Goal: Book appointment/travel/reservation

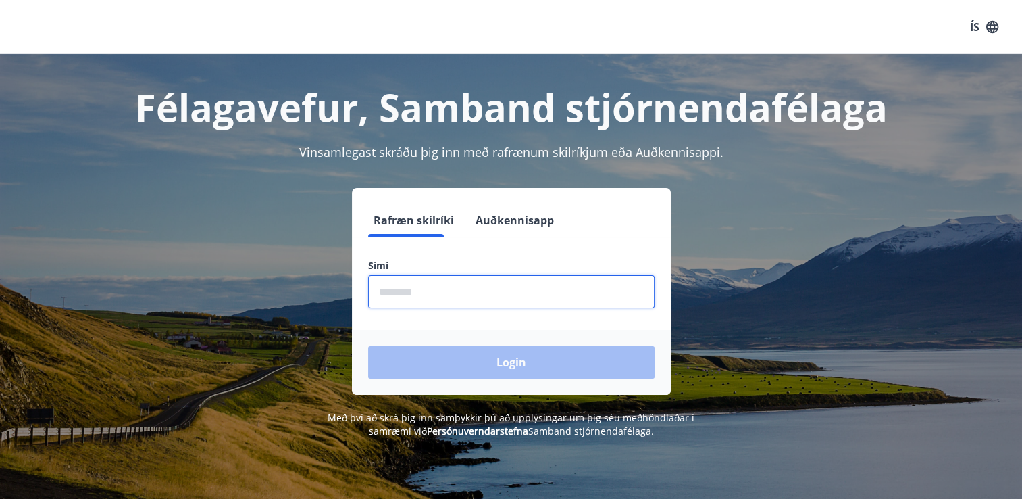
click at [397, 291] on input "phone" at bounding box center [511, 291] width 287 height 33
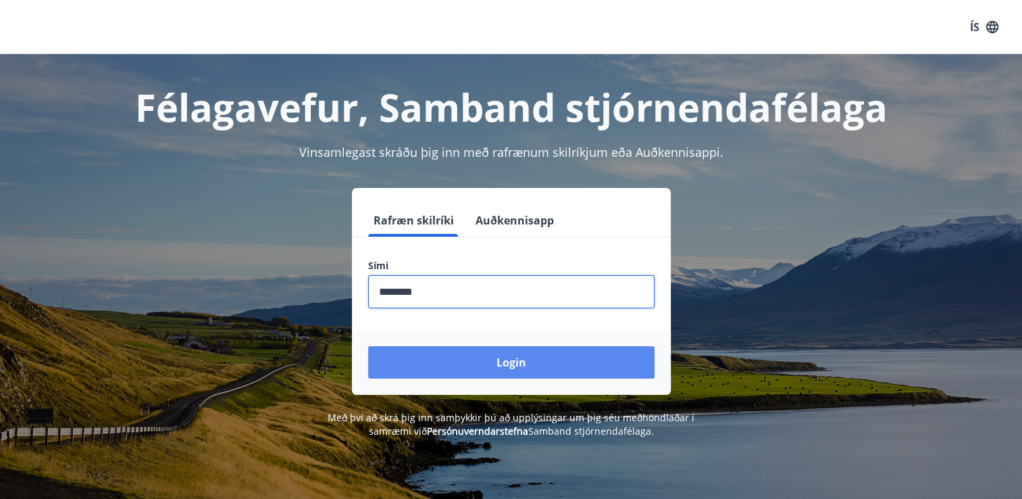
type input "********"
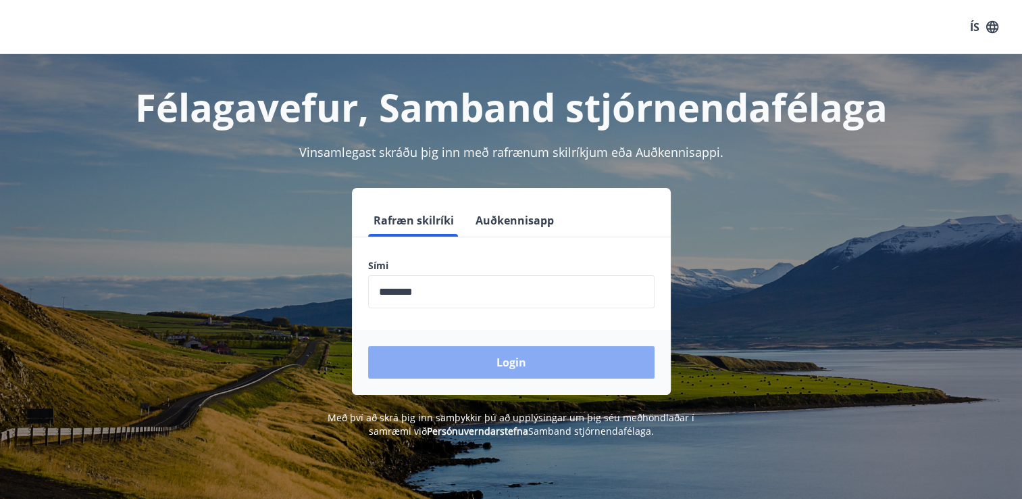
click at [516, 359] on button "Login" at bounding box center [511, 362] width 287 height 32
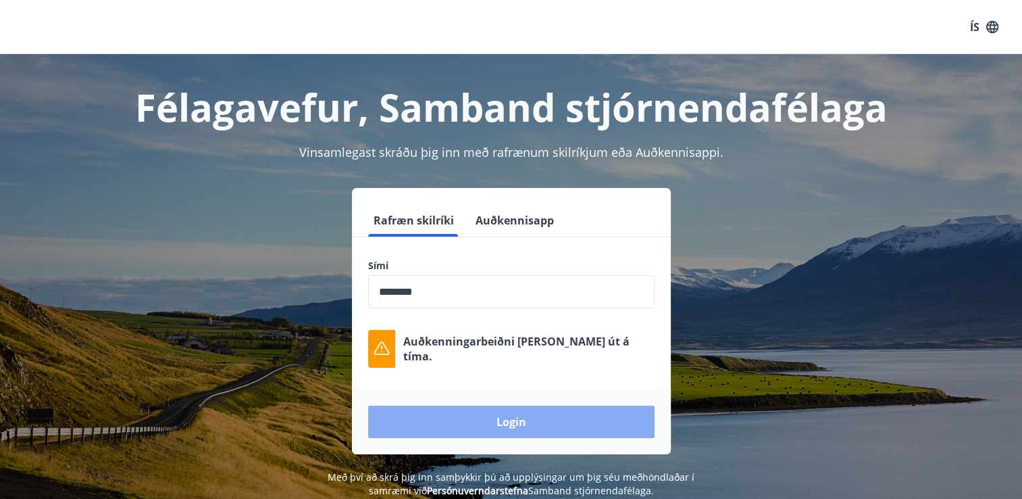
click at [487, 425] on button "Login" at bounding box center [511, 421] width 287 height 32
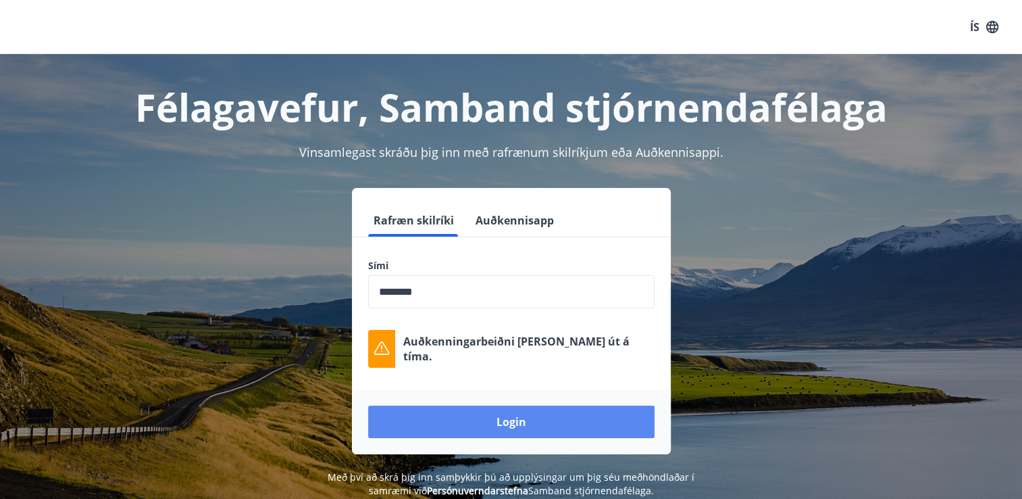
click at [487, 425] on button "Login" at bounding box center [511, 421] width 287 height 32
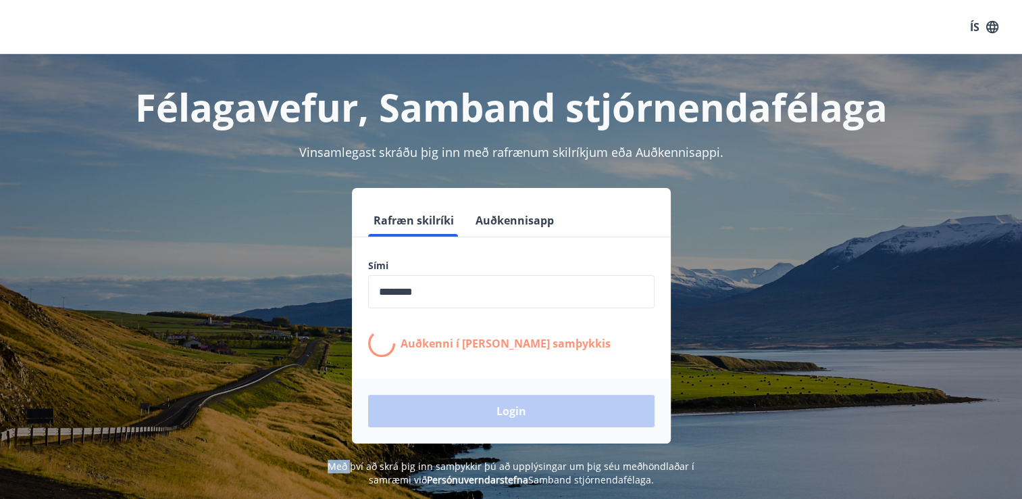
click at [487, 425] on div "Login" at bounding box center [511, 410] width 319 height 65
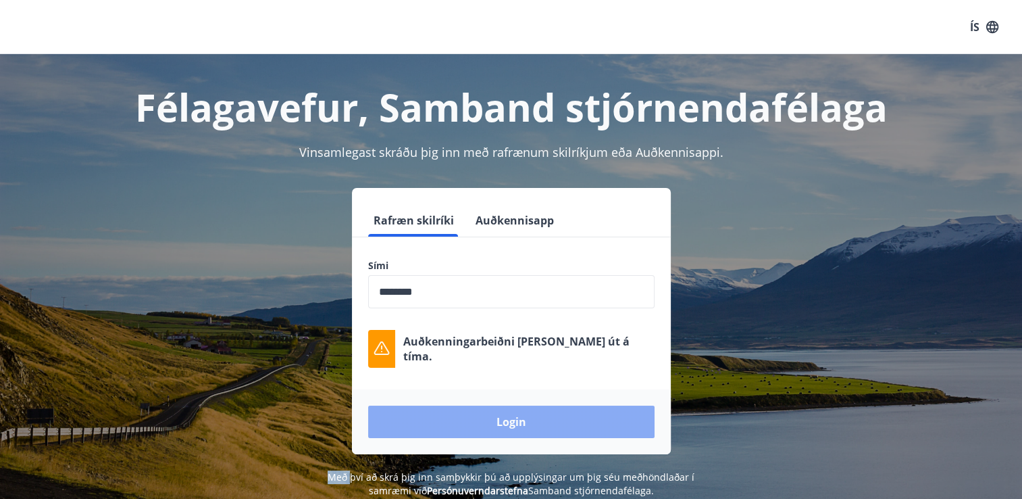
drag, startPoint x: 487, startPoint y: 425, endPoint x: 503, endPoint y: 428, distance: 16.6
click at [503, 428] on button "Login" at bounding box center [511, 421] width 287 height 32
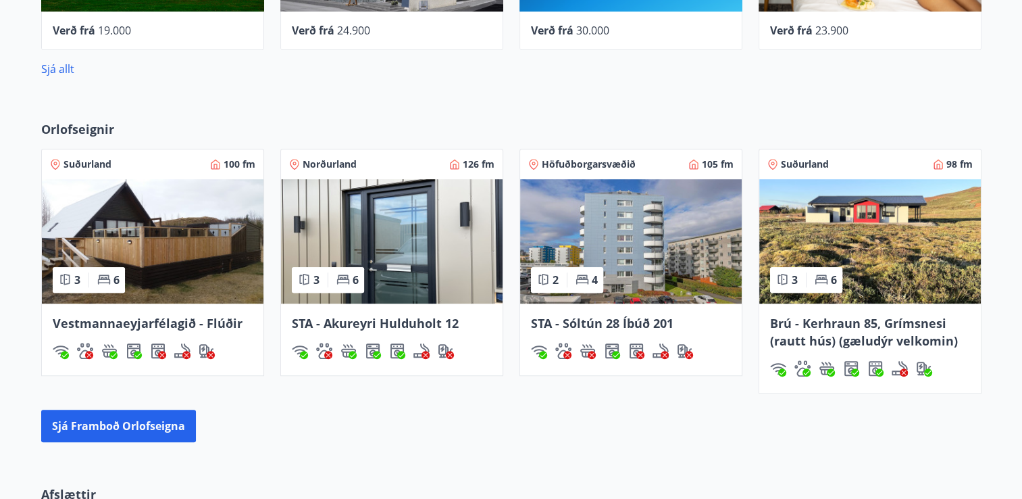
scroll to position [875, 0]
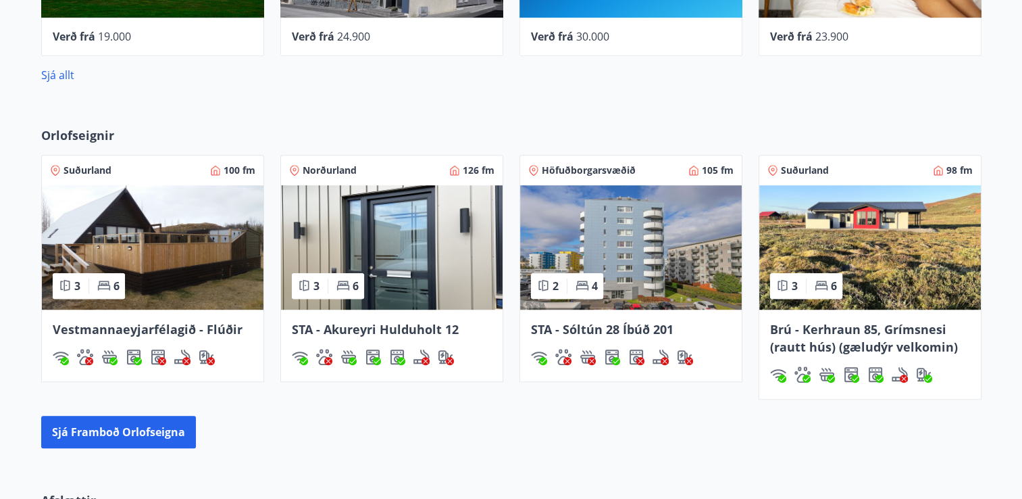
click at [624, 254] on img at bounding box center [631, 247] width 222 height 124
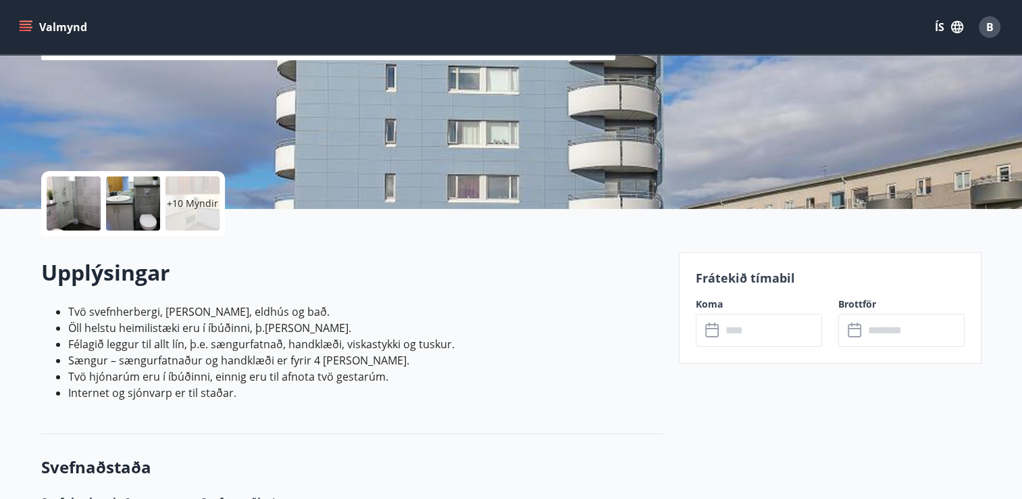
scroll to position [201, 0]
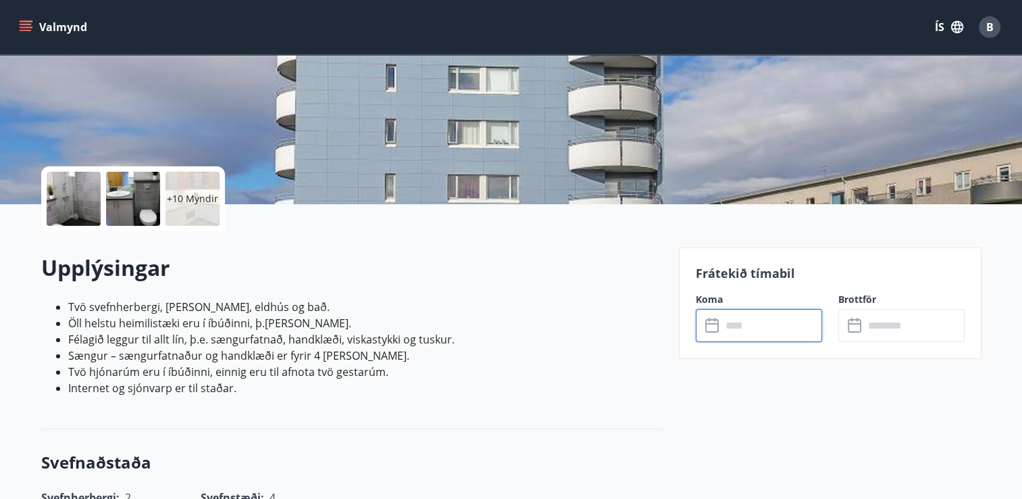
click at [736, 325] on input "text" at bounding box center [772, 325] width 101 height 33
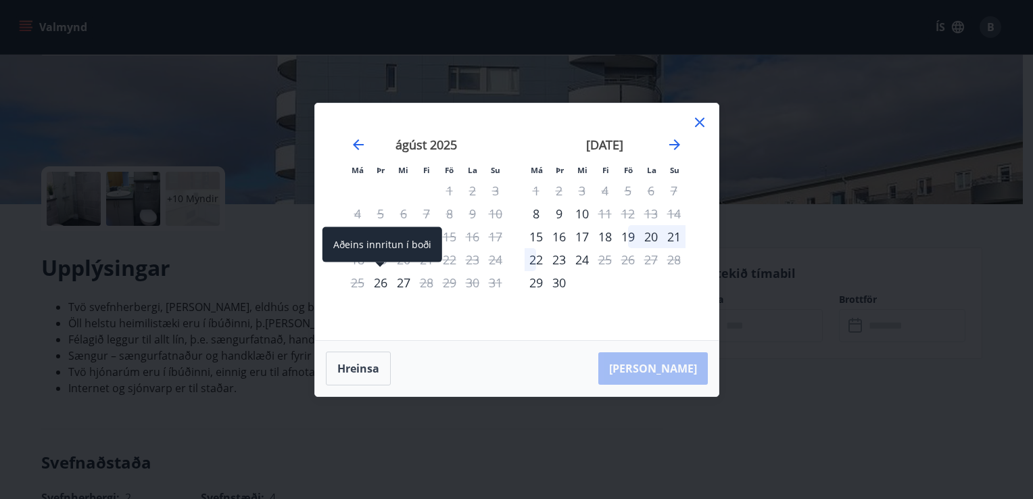
click at [387, 283] on div "26" at bounding box center [380, 282] width 23 height 23
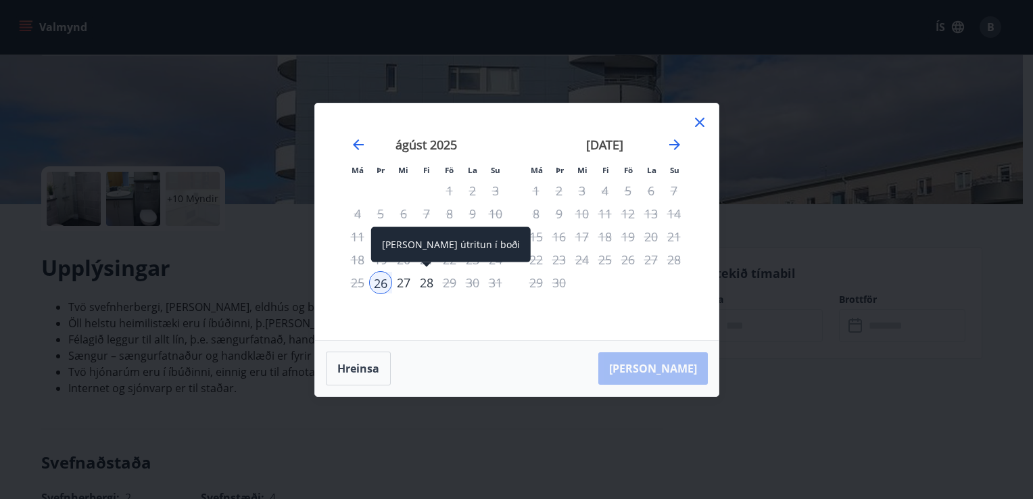
click at [425, 284] on div "28" at bounding box center [426, 282] width 23 height 23
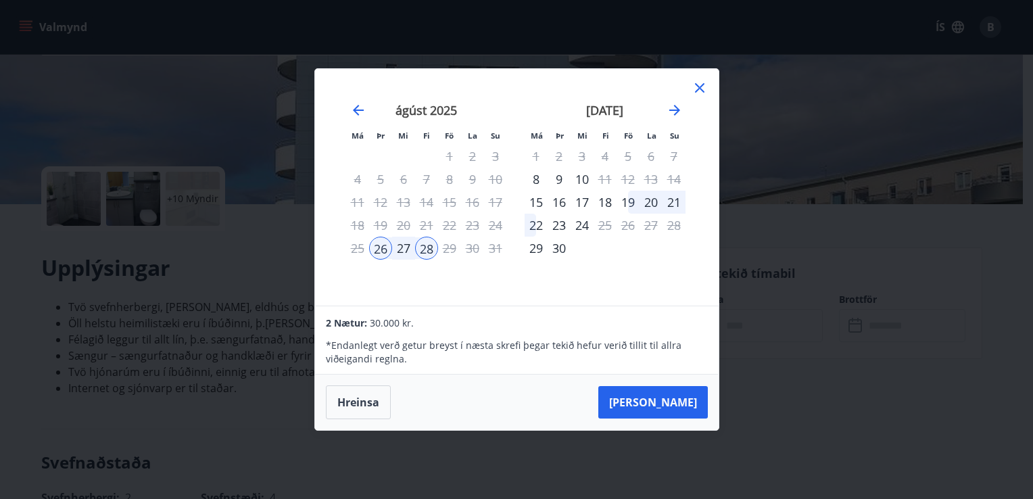
click at [730, 353] on div "Má Þr Mi Fi Fö La Su Má Þr Mi Fi Fö La Su [DATE] 1 2 3 4 5 6 7 8 9 10 11 12 13 …" at bounding box center [516, 249] width 1033 height 499
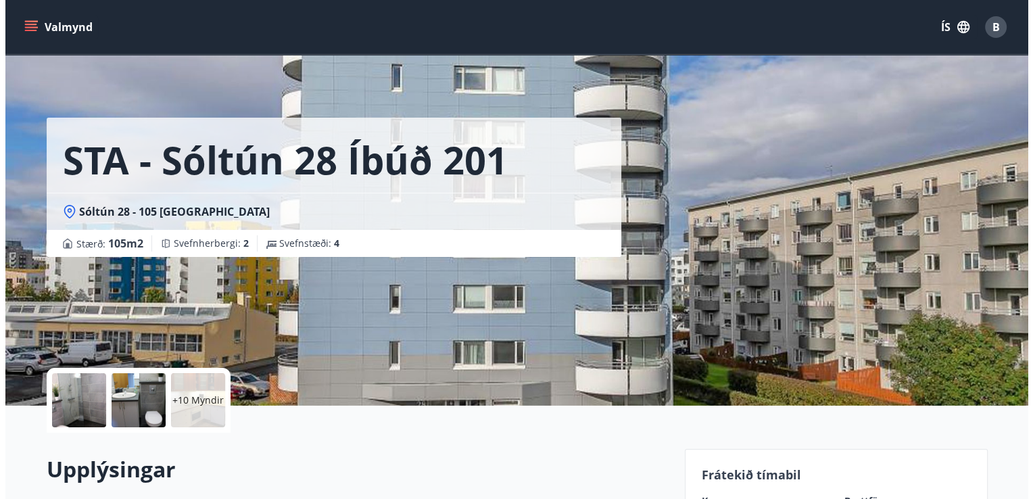
scroll to position [43, 0]
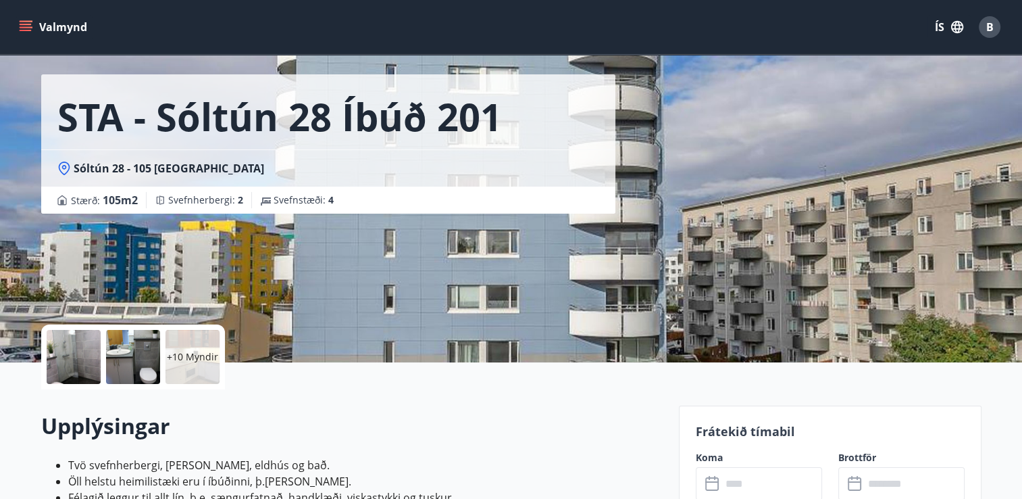
click at [73, 355] on div at bounding box center [74, 357] width 54 height 54
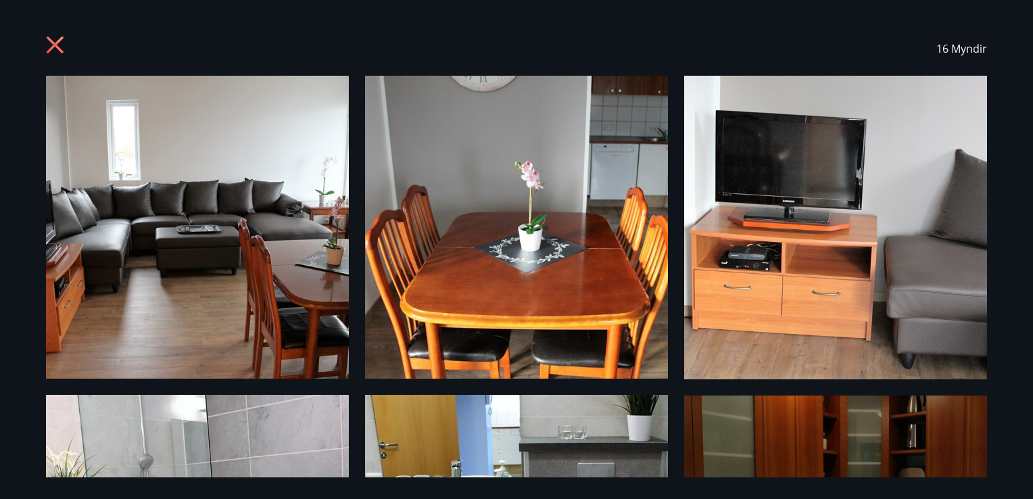
click at [192, 230] on img at bounding box center [197, 227] width 303 height 303
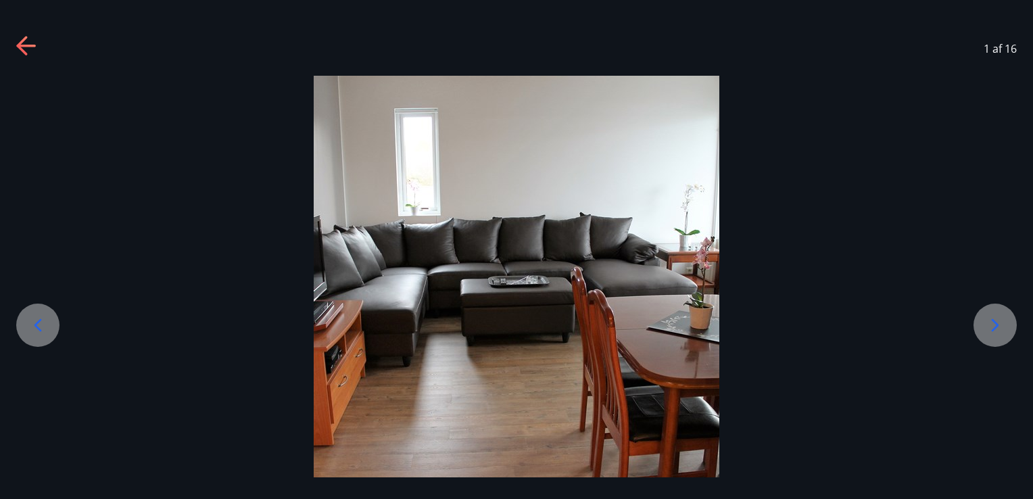
click at [991, 328] on icon at bounding box center [995, 325] width 22 height 22
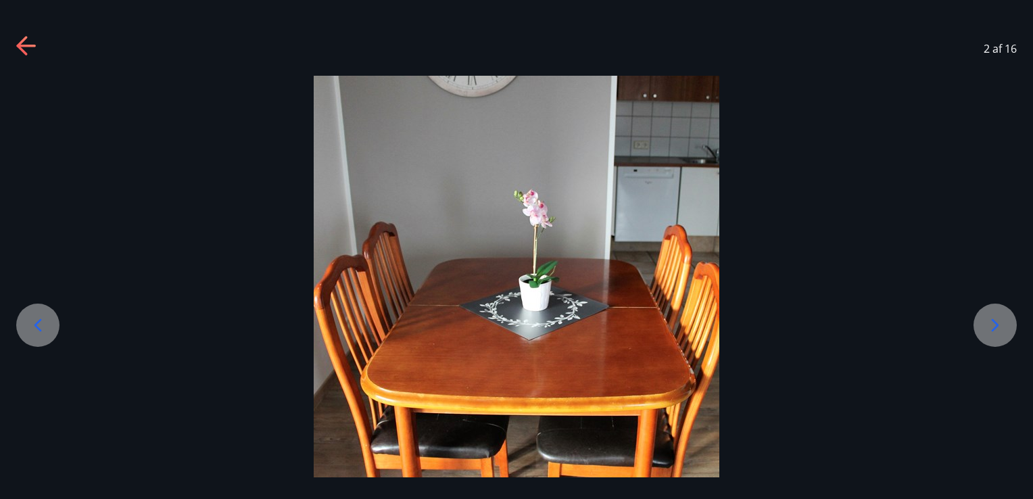
click at [991, 328] on icon at bounding box center [995, 325] width 22 height 22
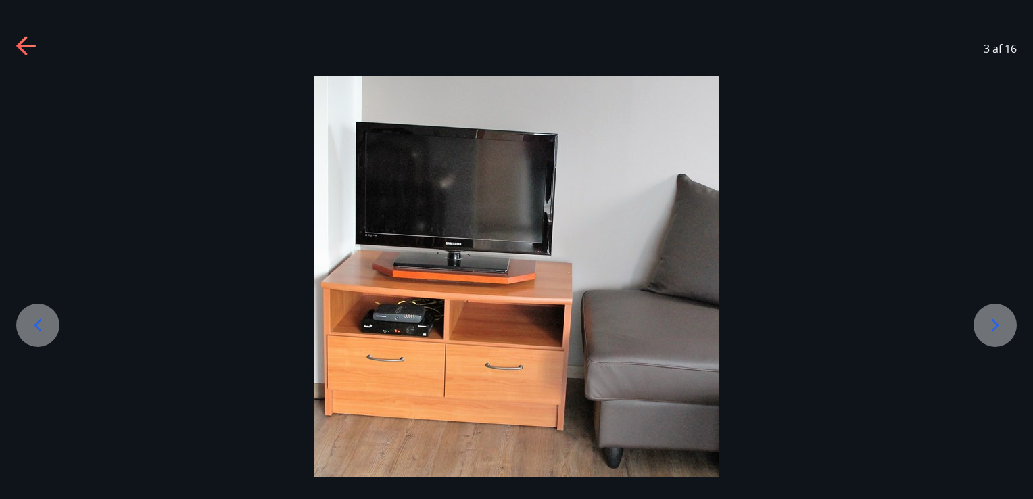
click at [991, 328] on icon at bounding box center [995, 325] width 22 height 22
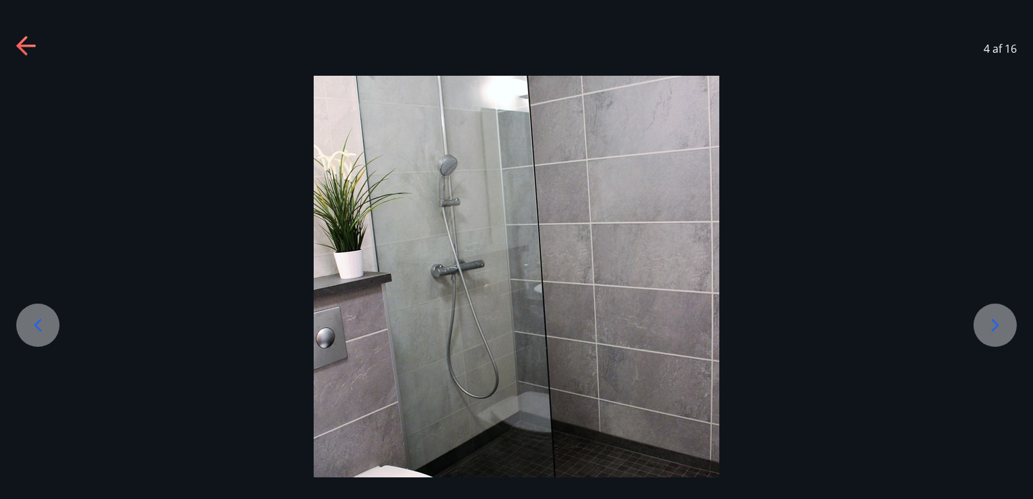
click at [991, 328] on icon at bounding box center [995, 325] width 22 height 22
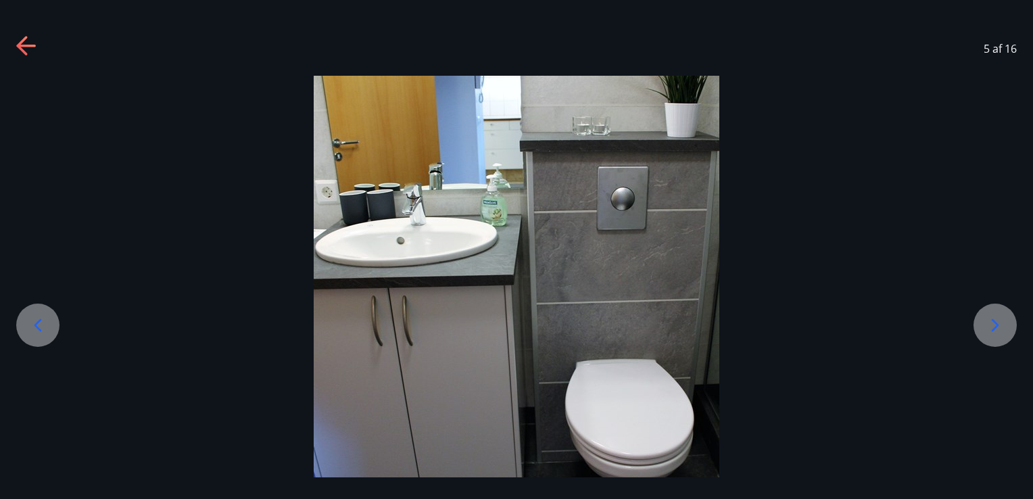
click at [991, 328] on icon at bounding box center [995, 325] width 22 height 22
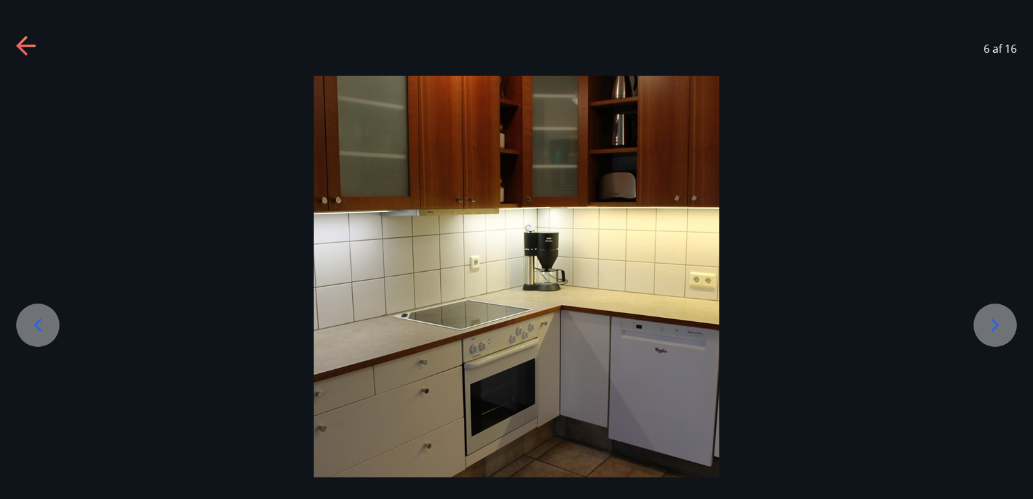
click at [991, 328] on icon at bounding box center [995, 325] width 22 height 22
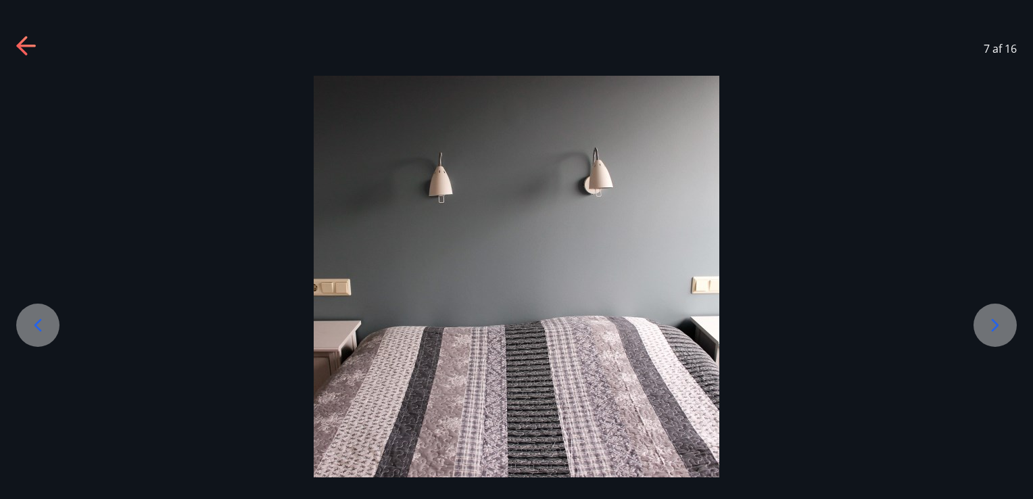
click at [991, 328] on icon at bounding box center [995, 325] width 22 height 22
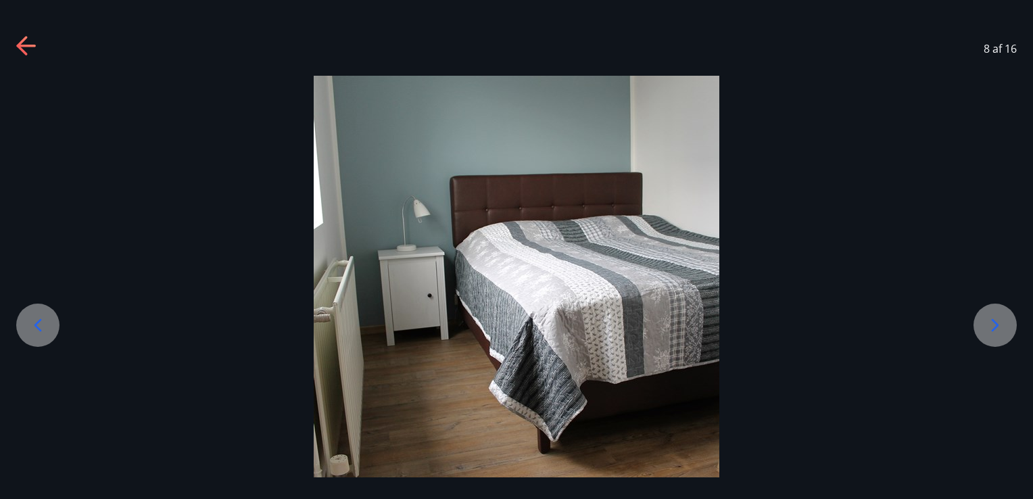
click at [991, 328] on icon at bounding box center [995, 325] width 22 height 22
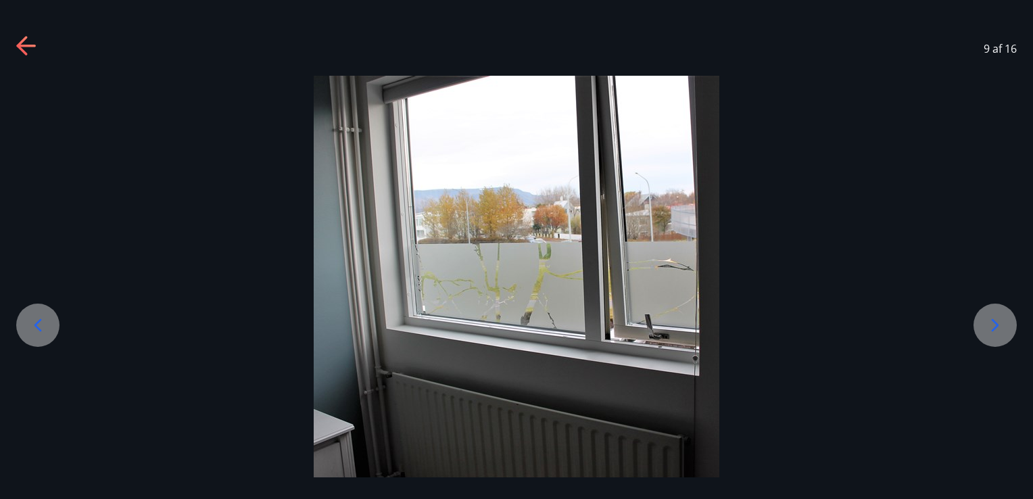
click at [991, 328] on icon at bounding box center [995, 325] width 22 height 22
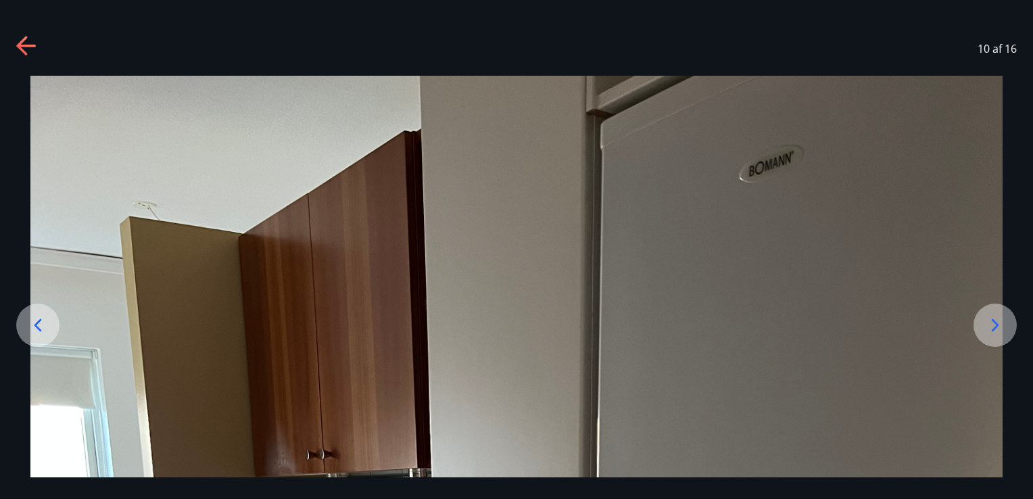
click at [991, 328] on icon at bounding box center [995, 325] width 22 height 22
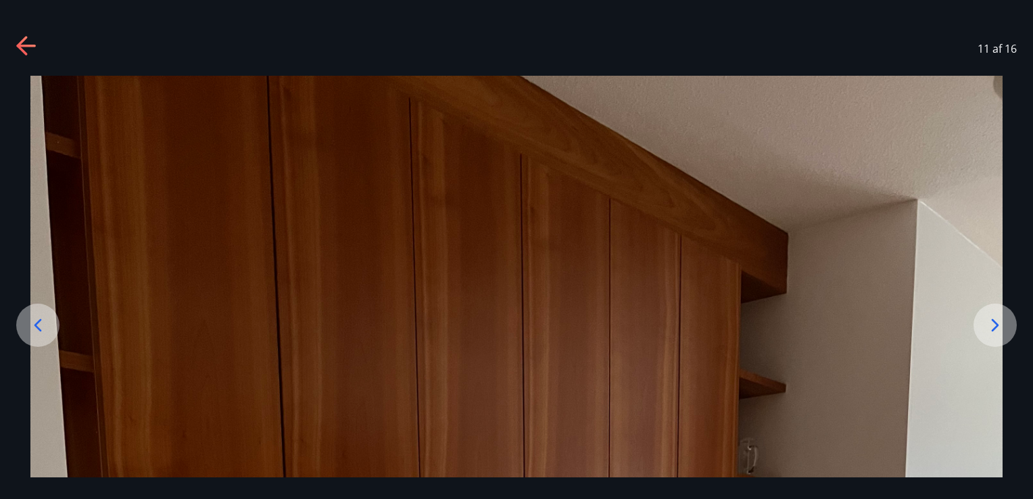
click at [991, 328] on icon at bounding box center [995, 325] width 22 height 22
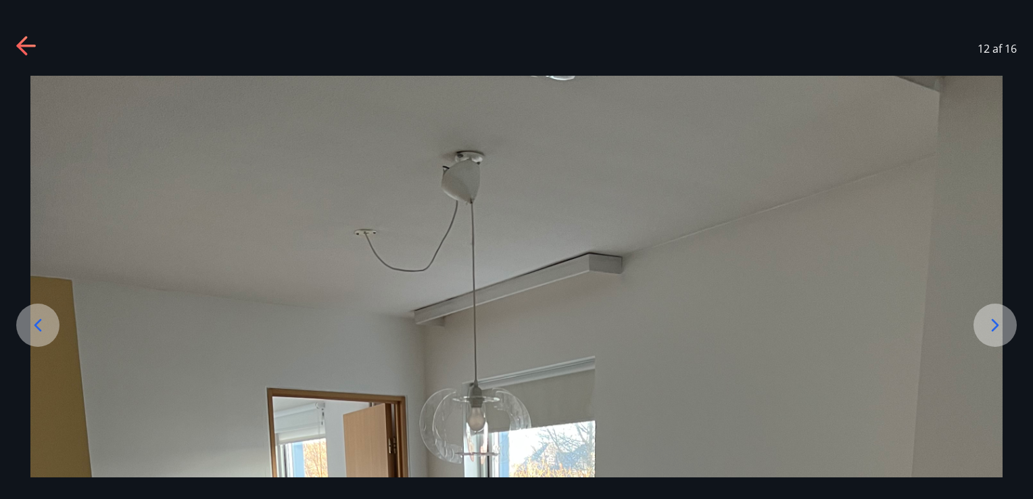
click at [991, 328] on icon at bounding box center [995, 325] width 22 height 22
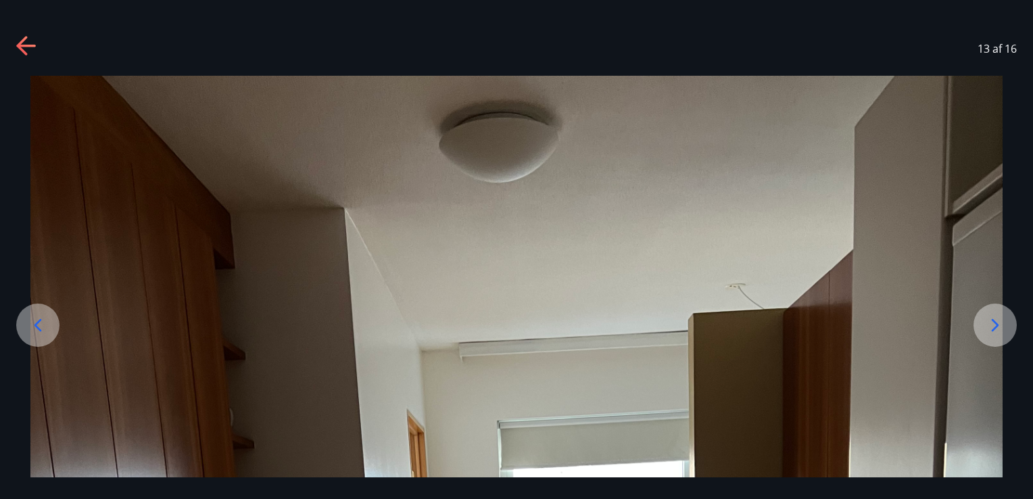
scroll to position [41, 0]
click at [992, 318] on icon at bounding box center [995, 325] width 22 height 22
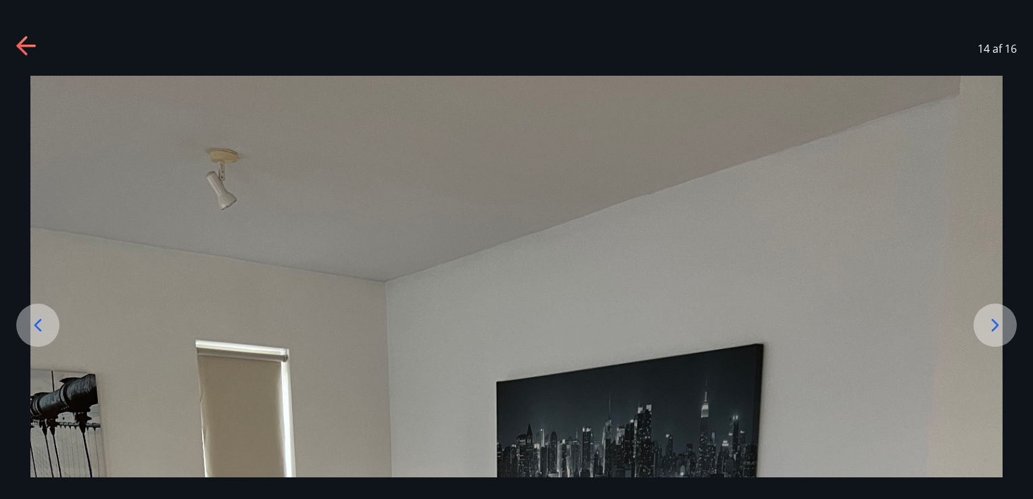
click at [983, 328] on div at bounding box center [994, 324] width 43 height 43
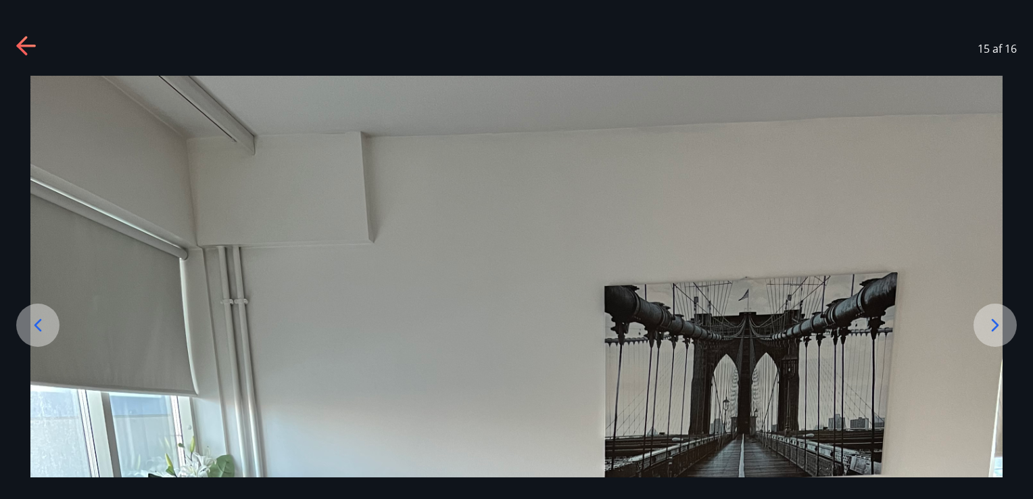
click at [983, 328] on div at bounding box center [994, 324] width 43 height 43
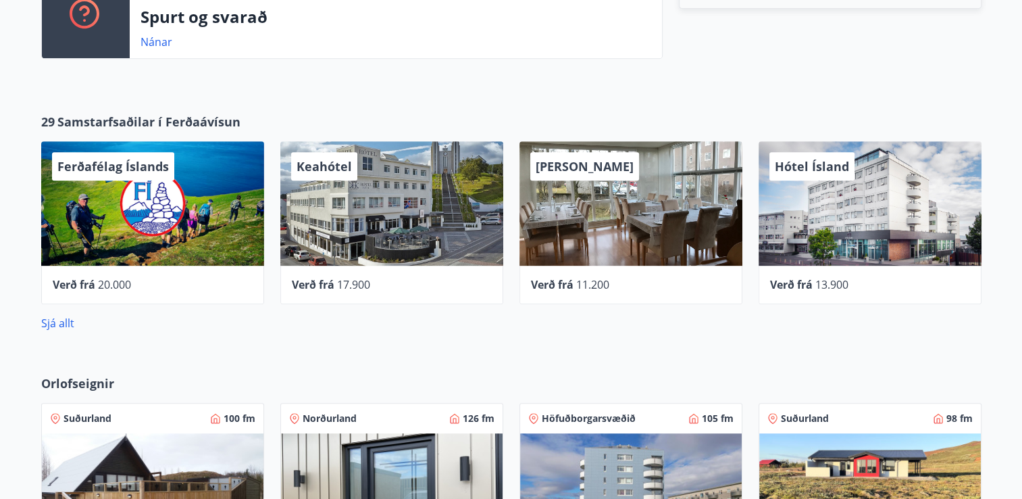
scroll to position [616, 0]
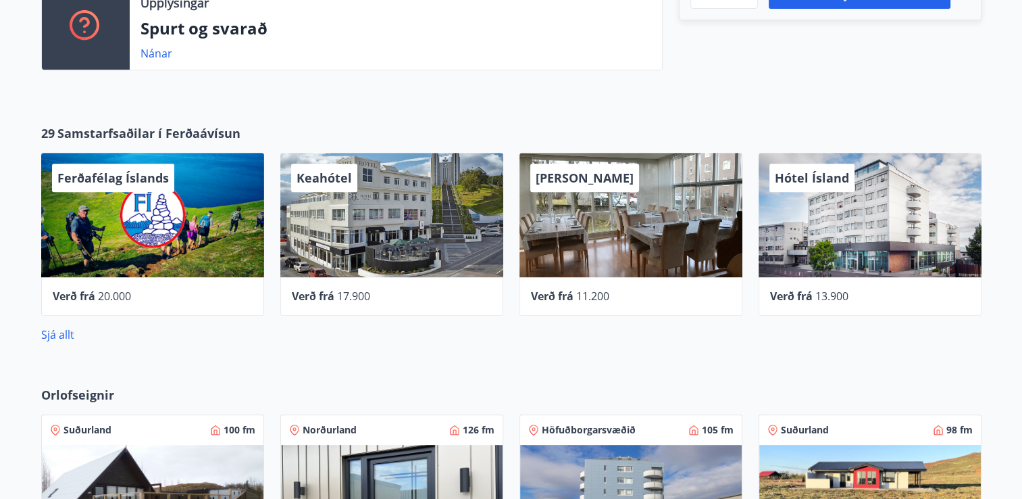
click at [844, 242] on div "Hótel Ísland" at bounding box center [870, 215] width 223 height 124
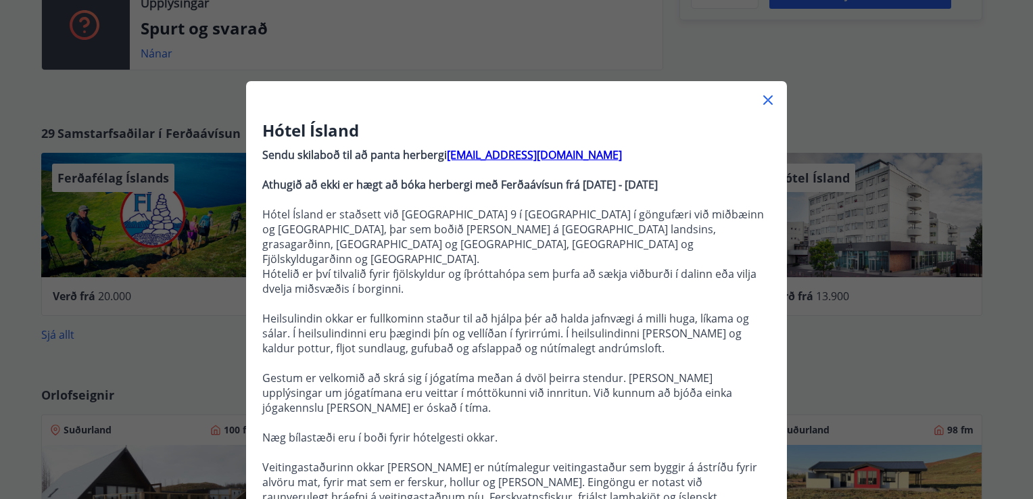
click at [761, 96] on icon at bounding box center [768, 100] width 16 height 16
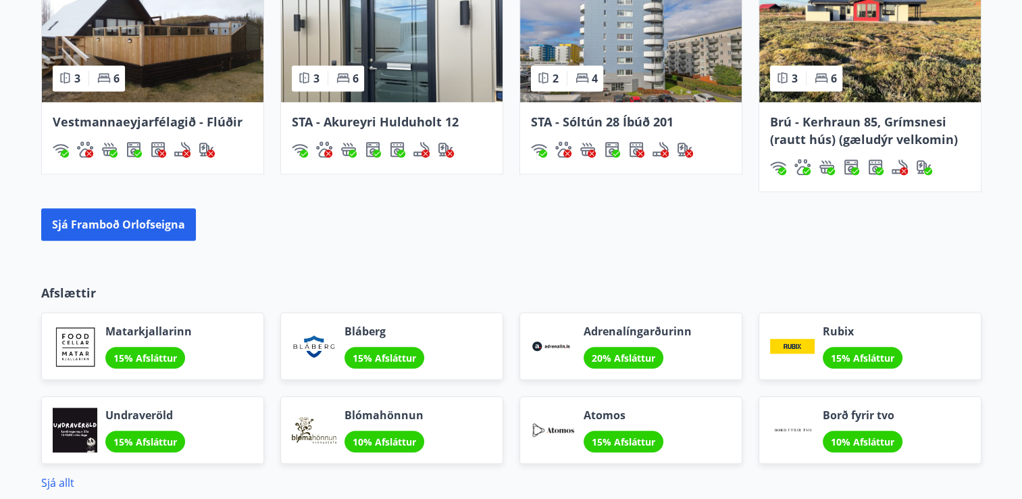
scroll to position [1097, 0]
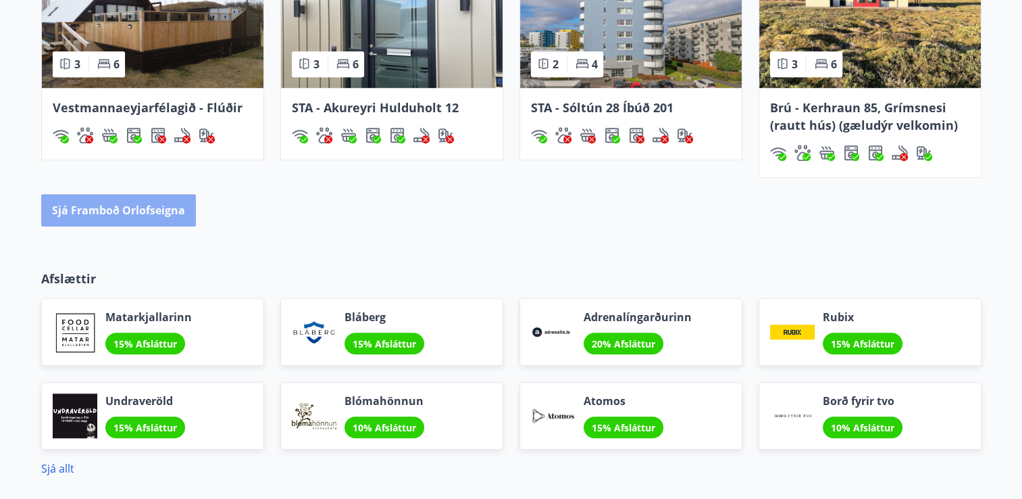
click at [128, 223] on button "Sjá framboð orlofseigna" at bounding box center [118, 210] width 155 height 32
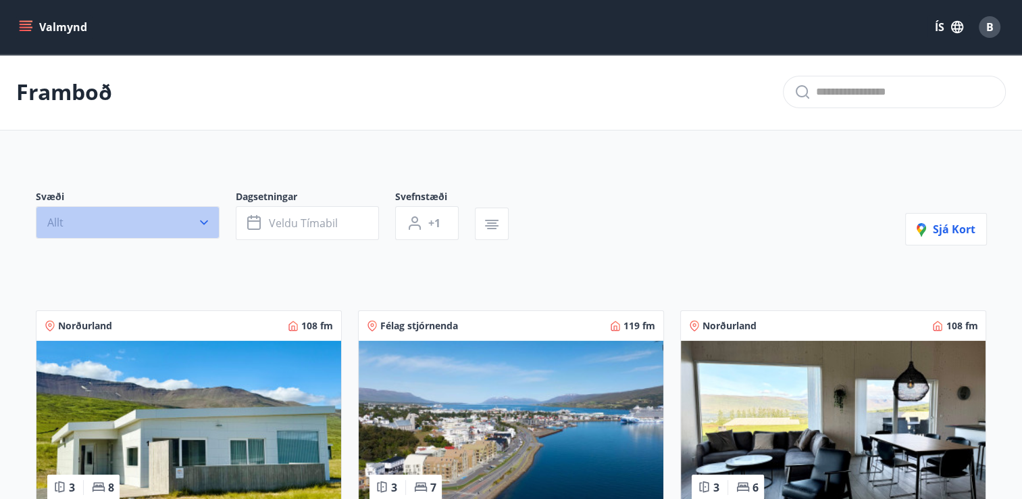
click at [205, 221] on icon "button" at bounding box center [204, 223] width 14 height 14
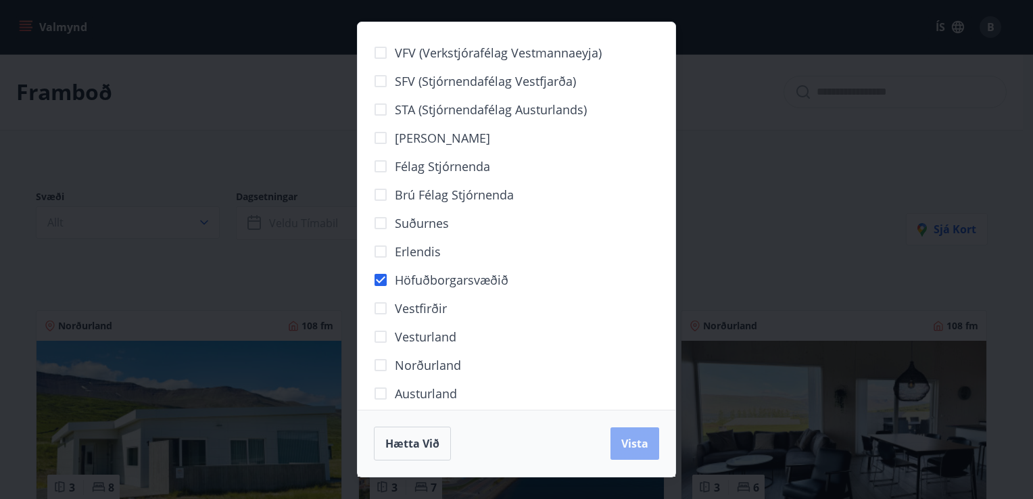
click at [637, 439] on span "Vista" at bounding box center [634, 443] width 27 height 15
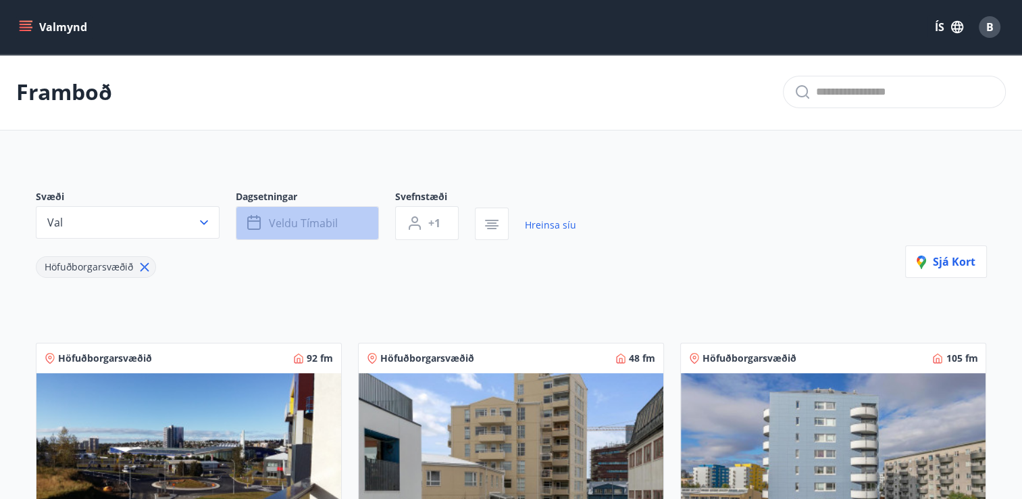
click at [274, 229] on span "Veldu tímabil" at bounding box center [303, 223] width 69 height 15
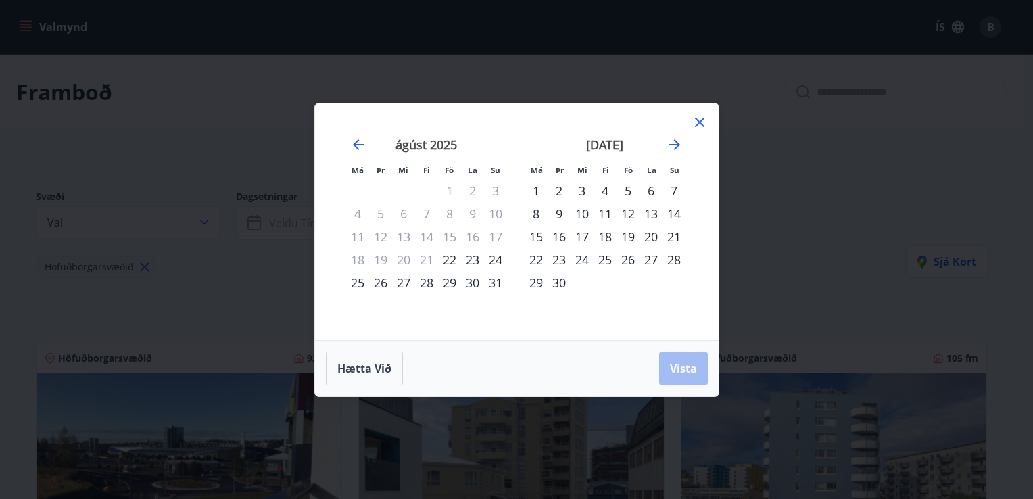
click at [474, 259] on div "23" at bounding box center [472, 259] width 23 height 23
click at [399, 284] on div "27" at bounding box center [403, 282] width 23 height 23
click at [683, 371] on span "Vista" at bounding box center [683, 368] width 27 height 15
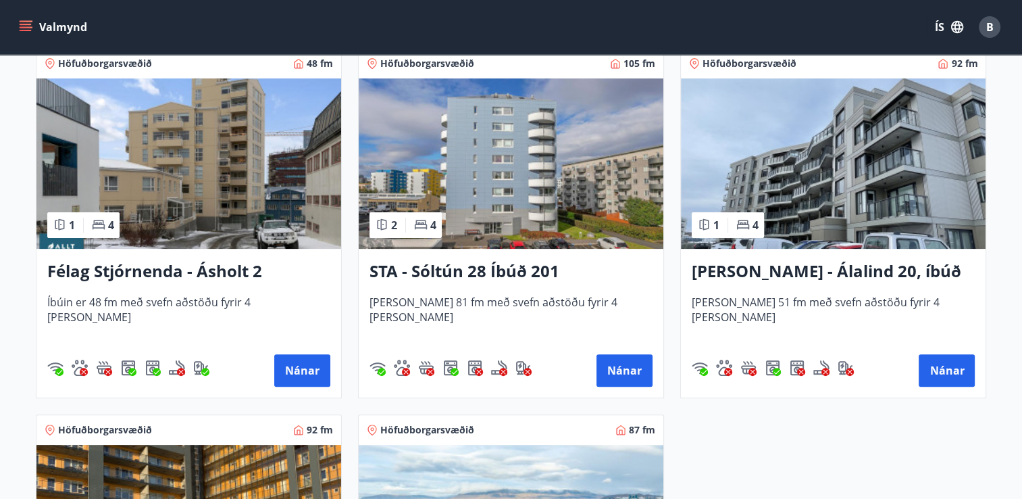
scroll to position [289, 0]
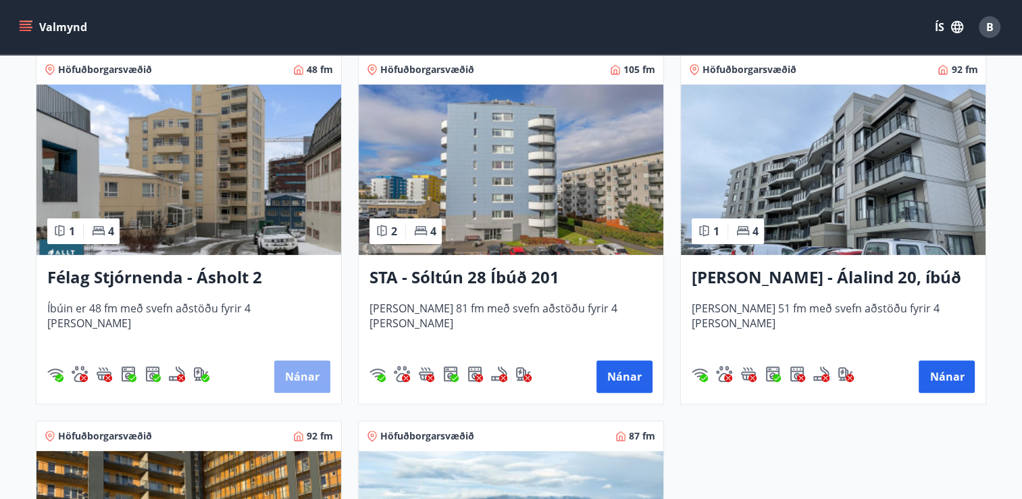
click at [298, 378] on button "Nánar" at bounding box center [302, 376] width 56 height 32
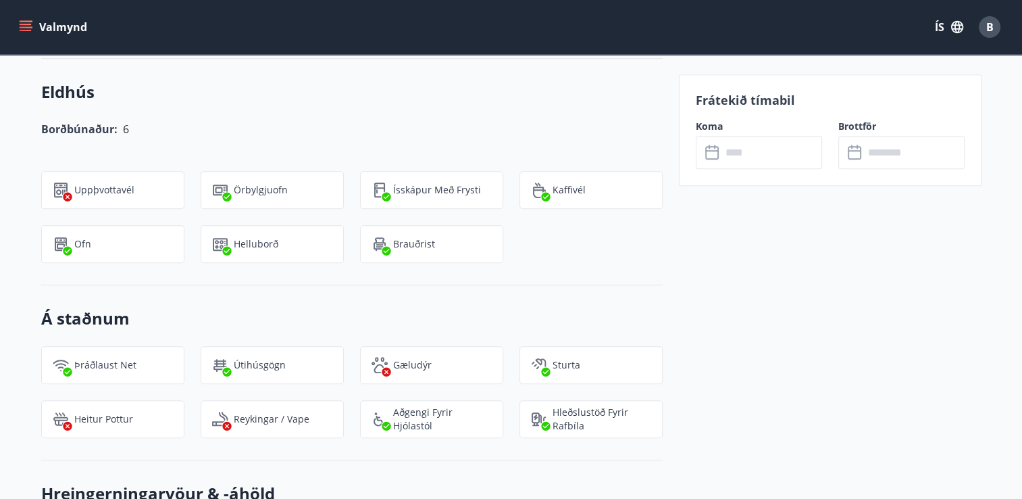
scroll to position [1042, 0]
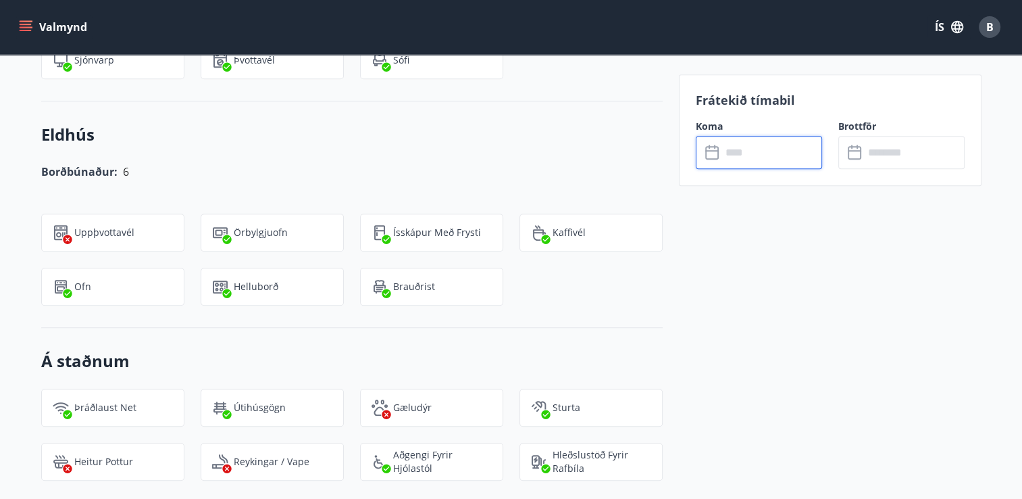
click at [754, 157] on input "text" at bounding box center [772, 152] width 101 height 33
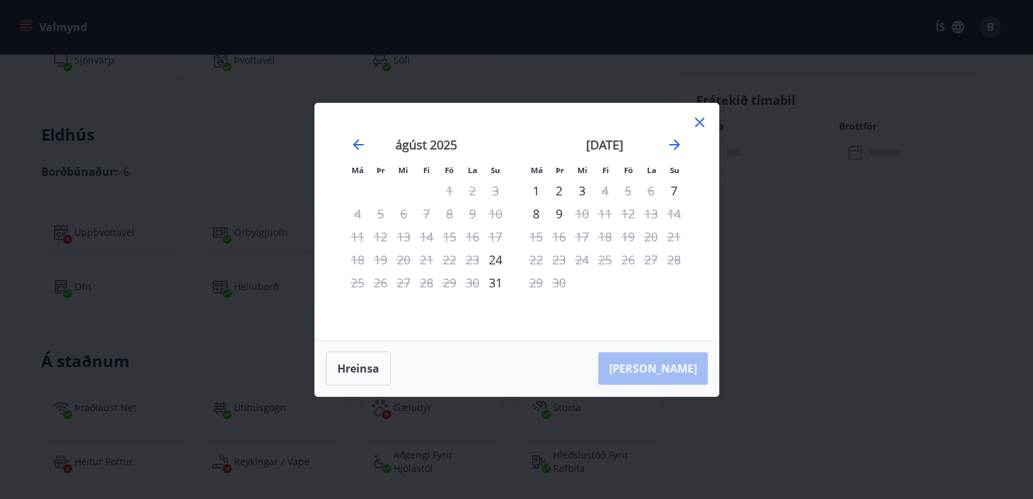
click at [703, 122] on icon at bounding box center [699, 122] width 16 height 16
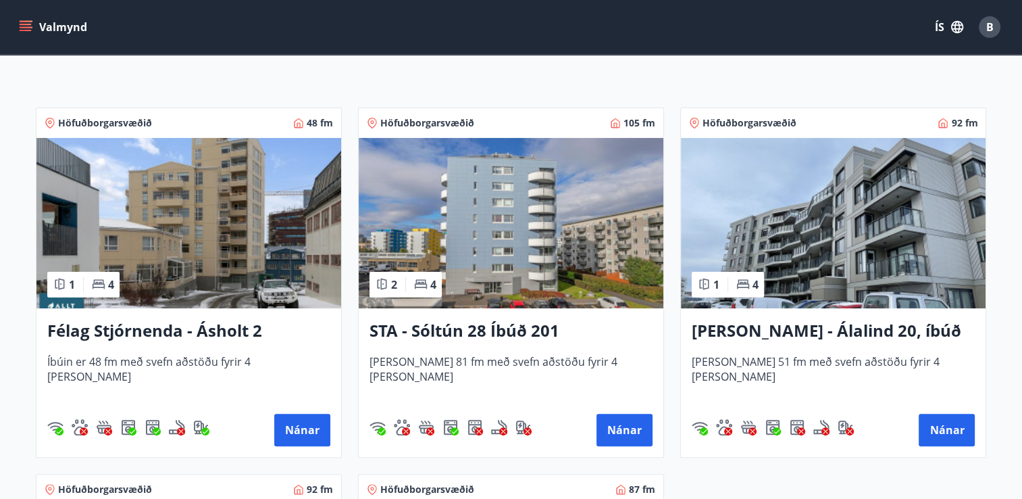
scroll to position [237, 0]
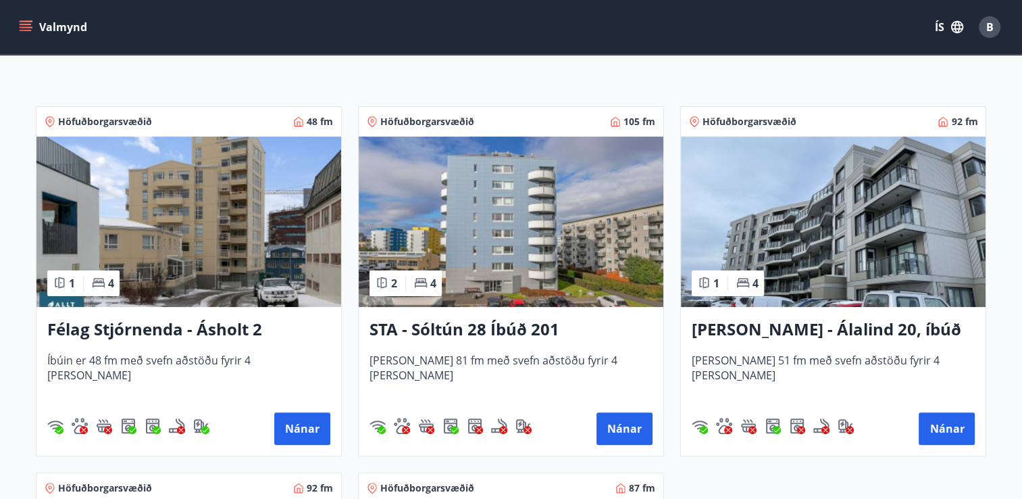
click at [847, 328] on h3 "[PERSON_NAME] - Álalind 20, íbúð 406" at bounding box center [833, 330] width 283 height 24
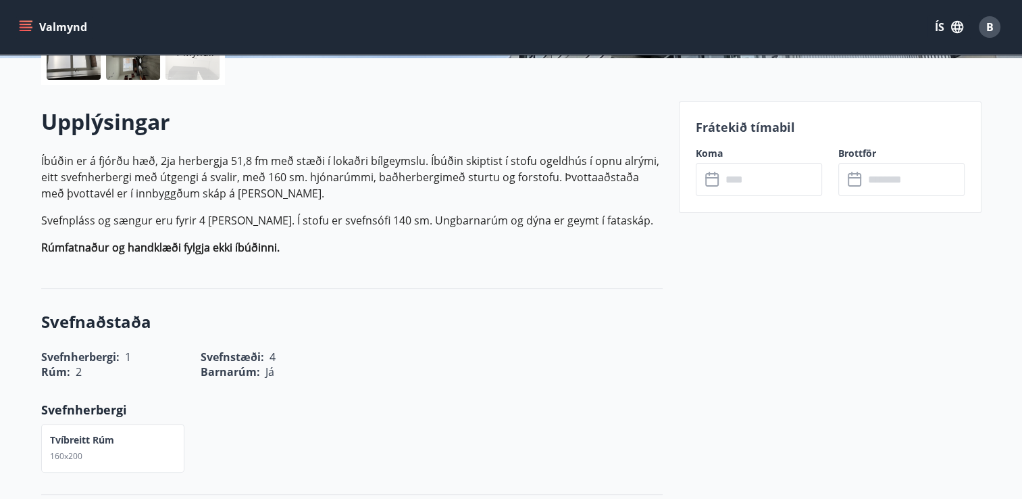
scroll to position [328, 0]
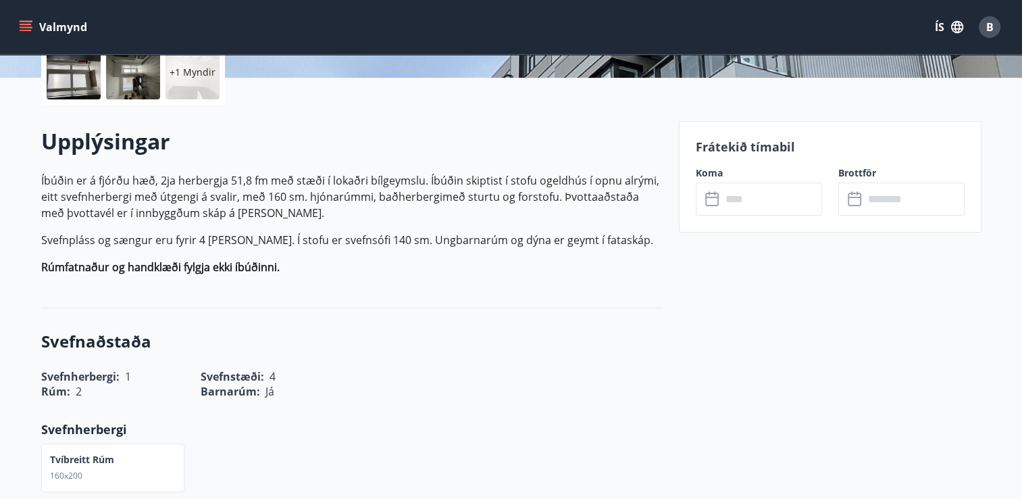
click at [772, 201] on input "text" at bounding box center [772, 198] width 101 height 33
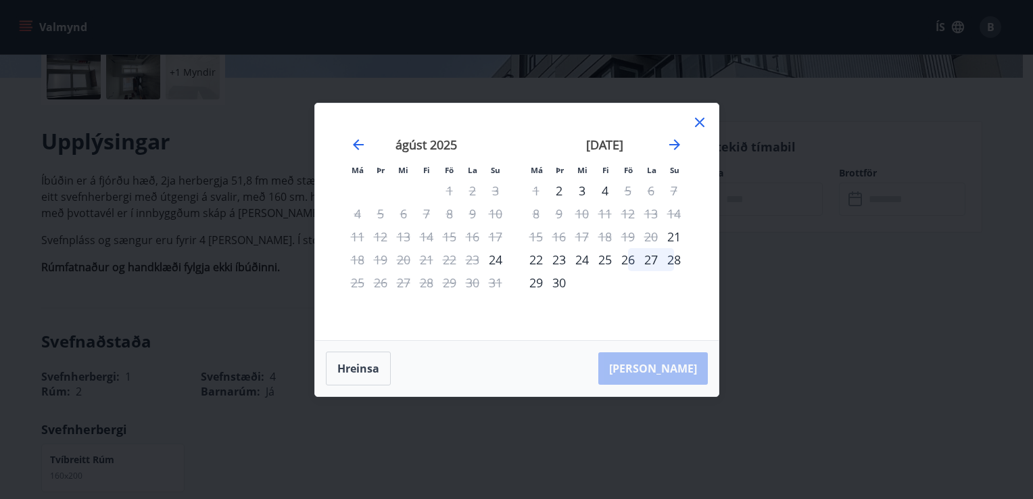
click at [699, 127] on icon at bounding box center [699, 122] width 16 height 16
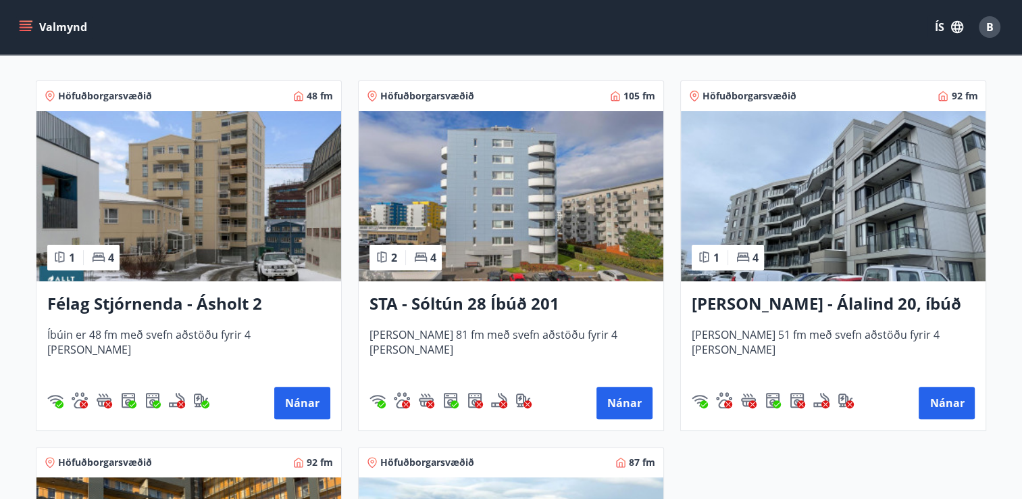
scroll to position [268, 0]
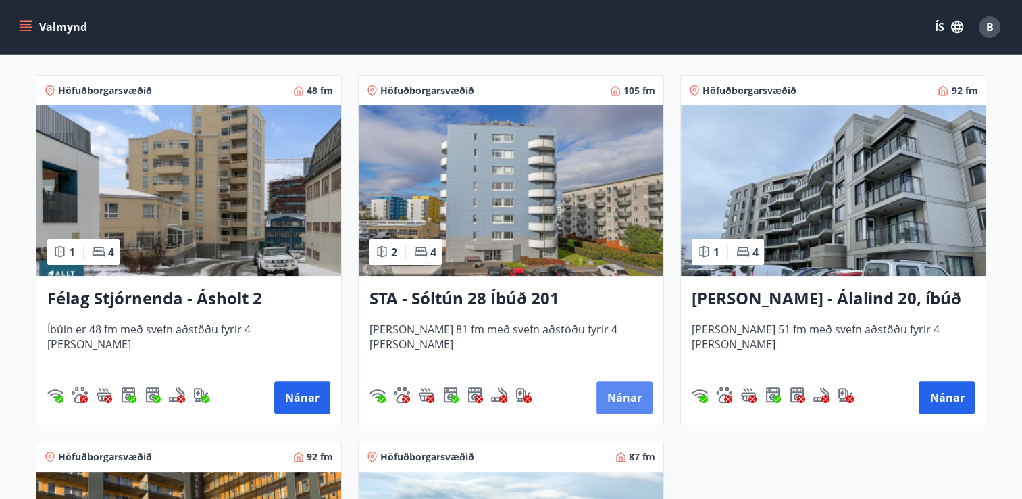
click at [621, 399] on button "Nánar" at bounding box center [625, 397] width 56 height 32
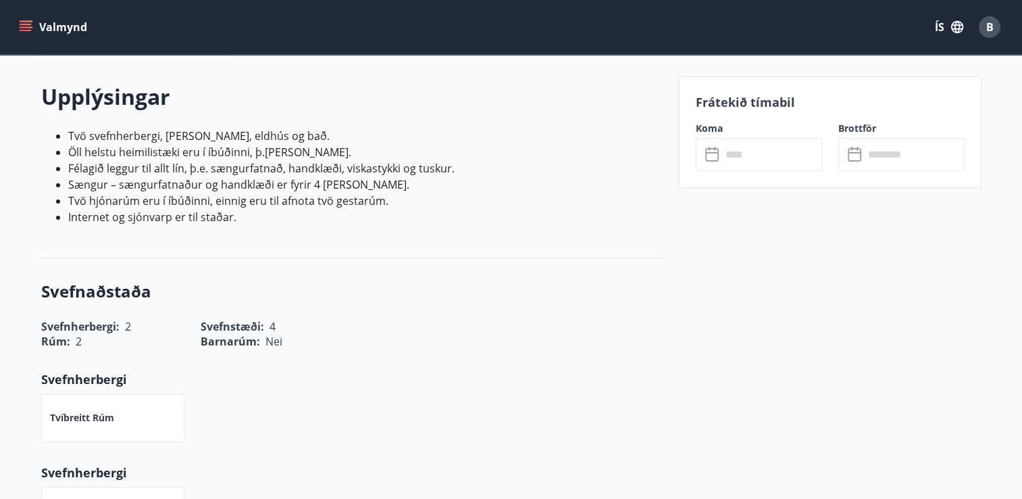
scroll to position [370, 0]
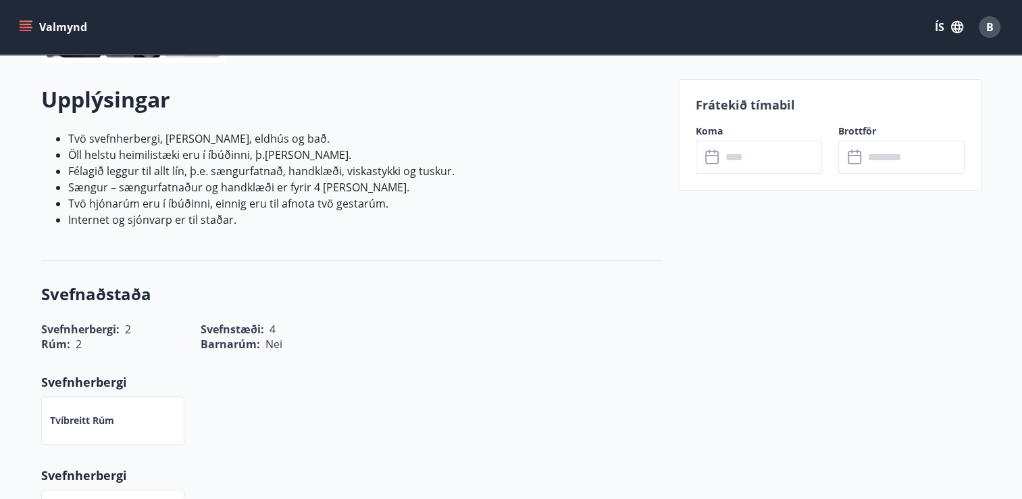
click at [744, 157] on input "text" at bounding box center [772, 157] width 101 height 33
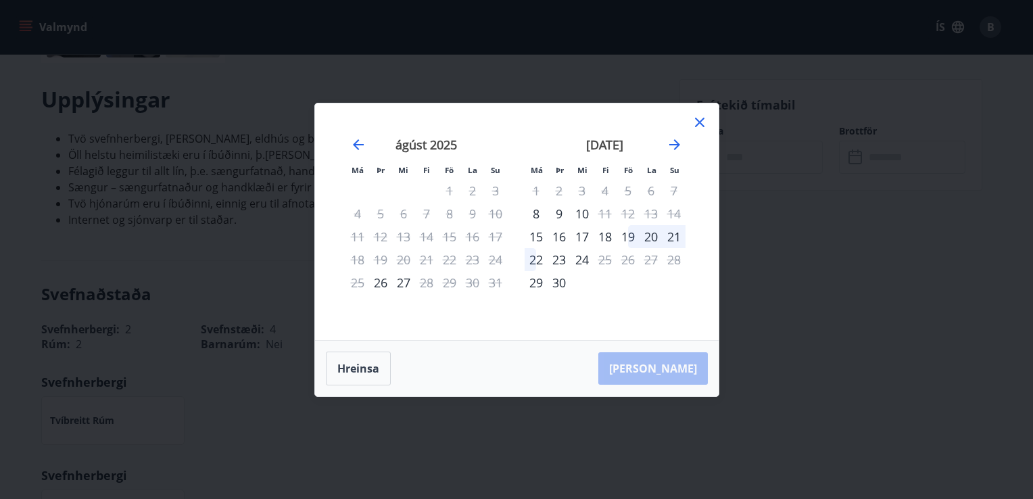
click at [700, 120] on icon at bounding box center [699, 122] width 16 height 16
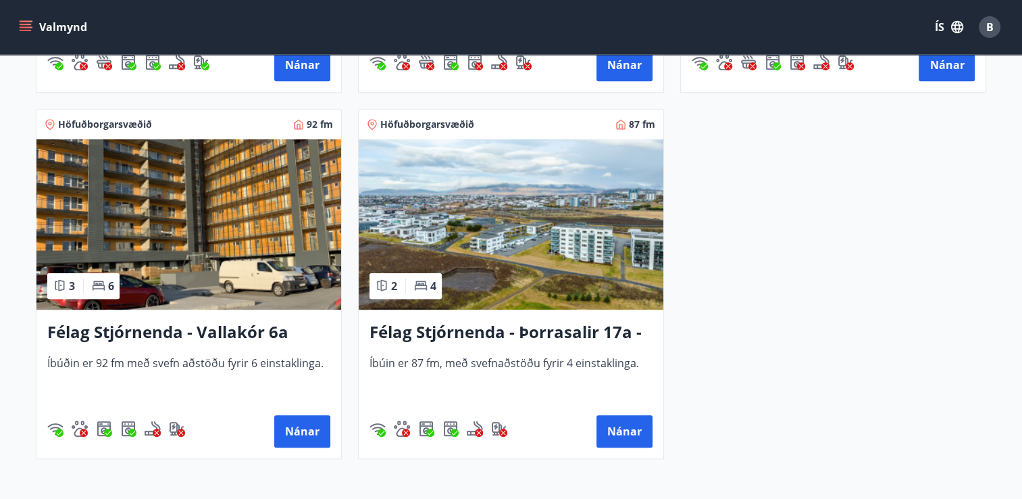
scroll to position [604, 0]
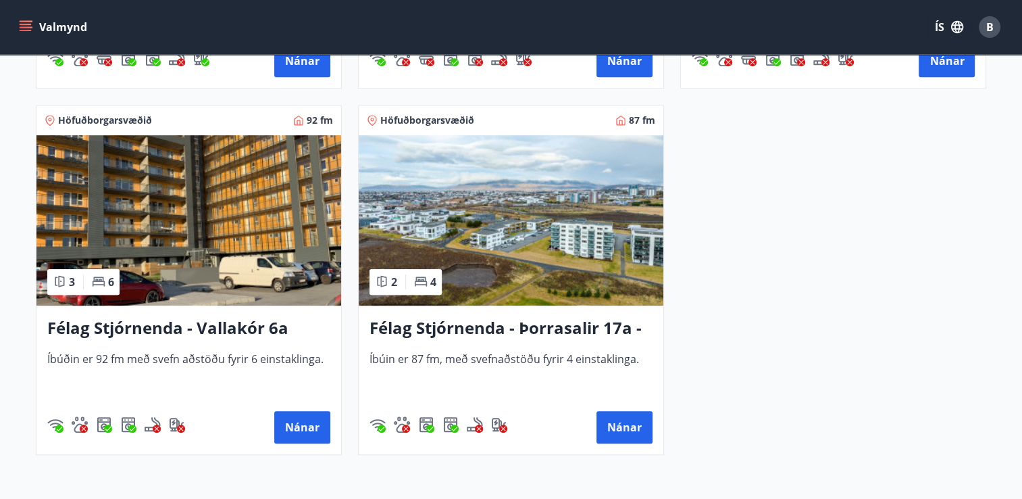
click at [479, 229] on img at bounding box center [511, 220] width 305 height 170
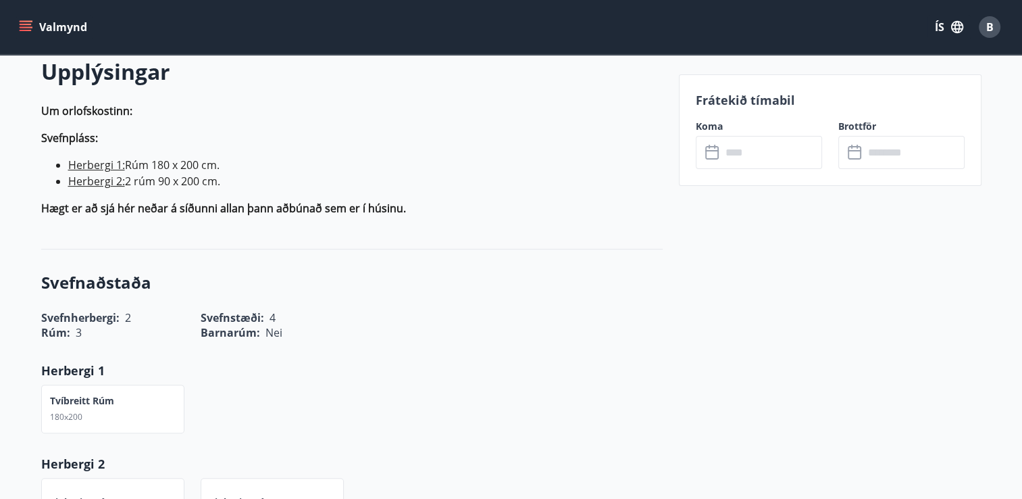
scroll to position [400, 0]
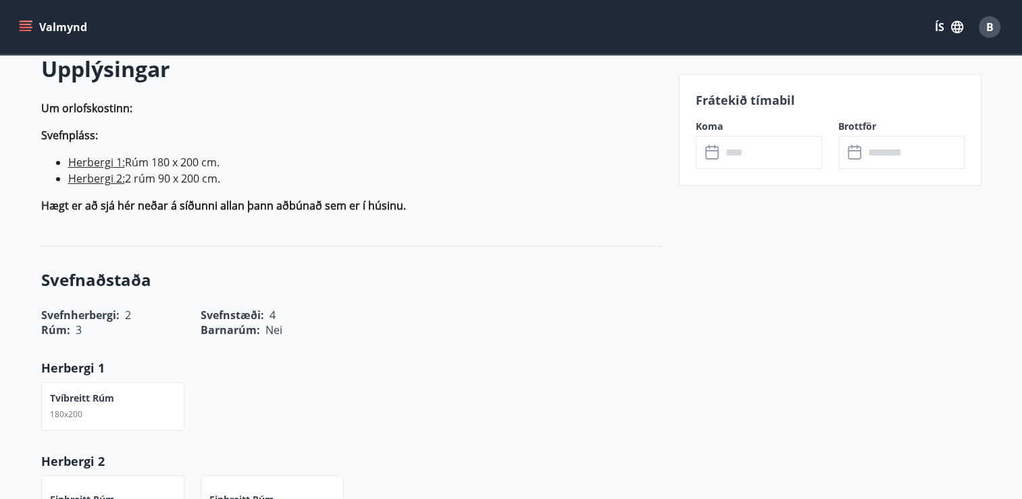
click at [774, 148] on input "text" at bounding box center [772, 152] width 101 height 33
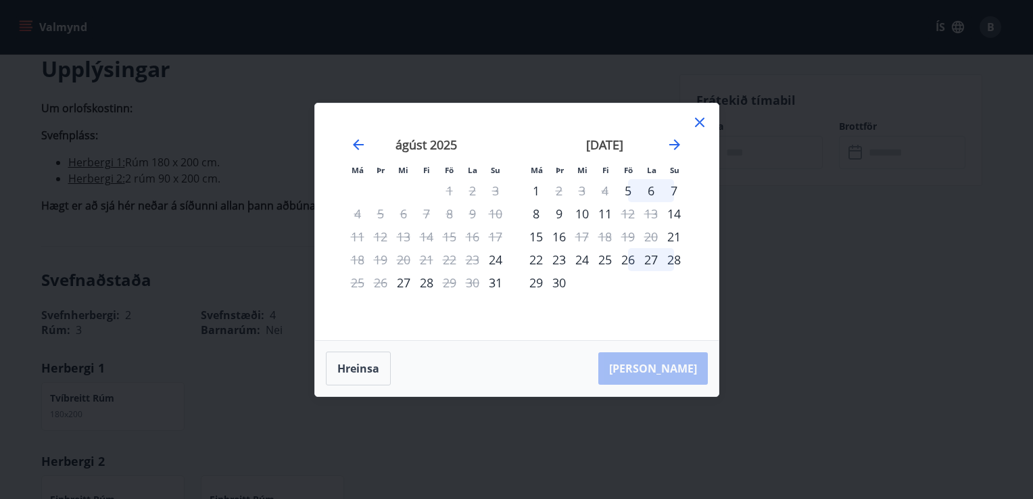
click at [905, 237] on div "Má Þr Mi Fi Fö La Su Má Þr Mi Fi Fö La Su [DATE] 1 2 3 4 5 6 7 8 9 10 11 12 13 …" at bounding box center [516, 249] width 1033 height 499
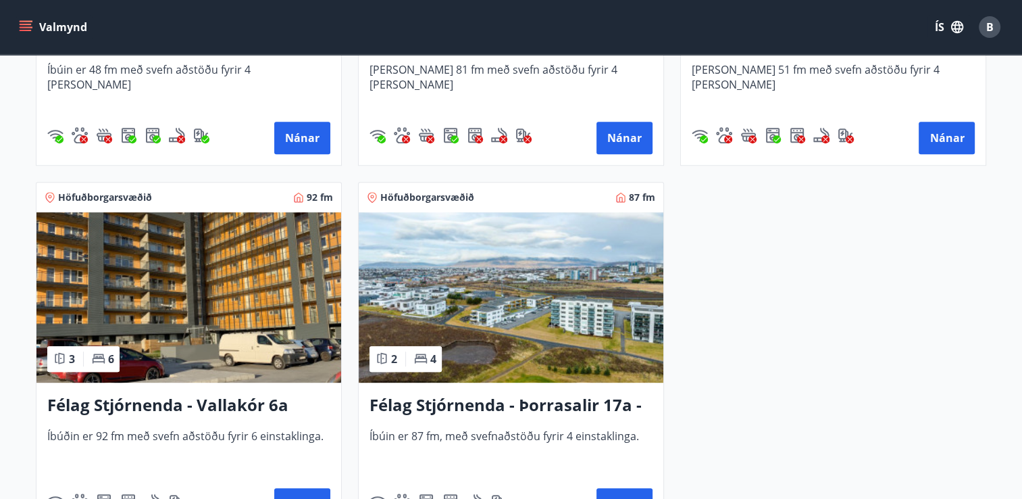
scroll to position [533, 0]
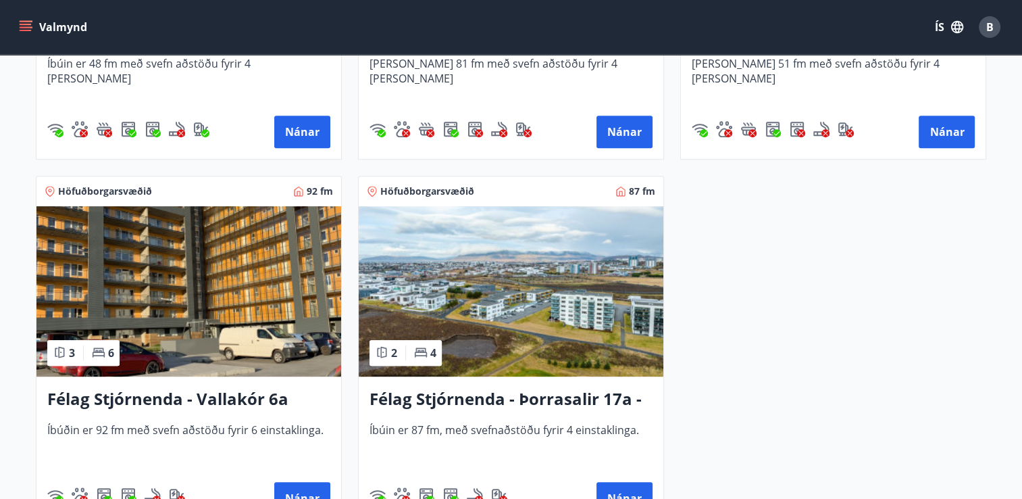
click at [120, 295] on img at bounding box center [188, 291] width 305 height 170
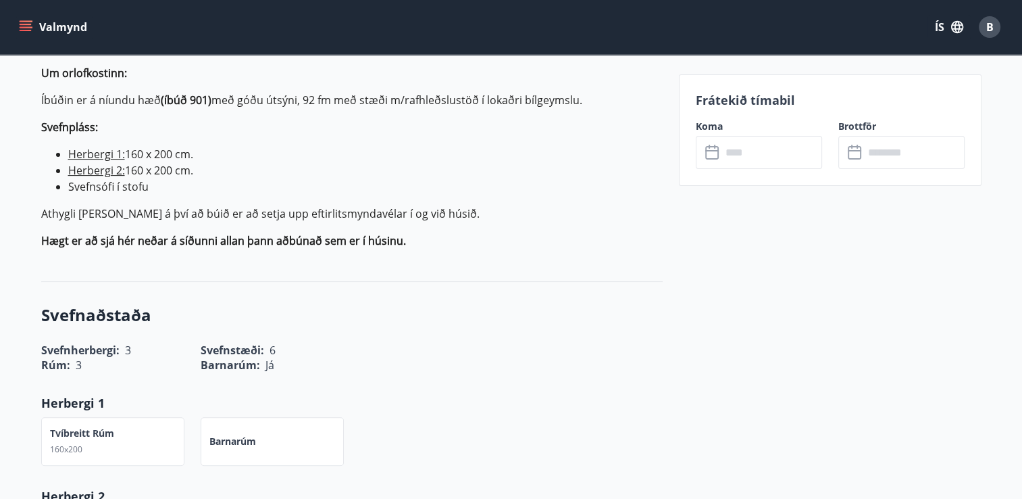
scroll to position [449, 0]
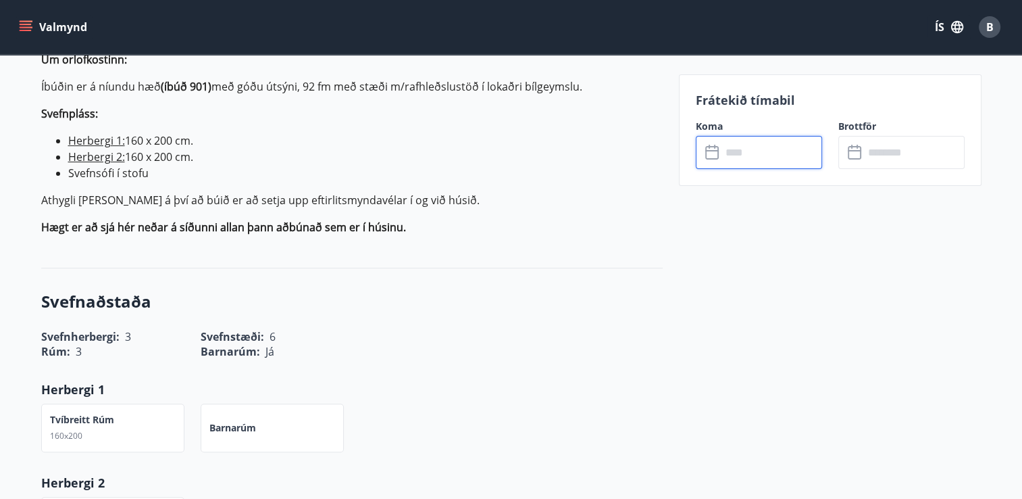
click at [732, 157] on input "text" at bounding box center [772, 152] width 101 height 33
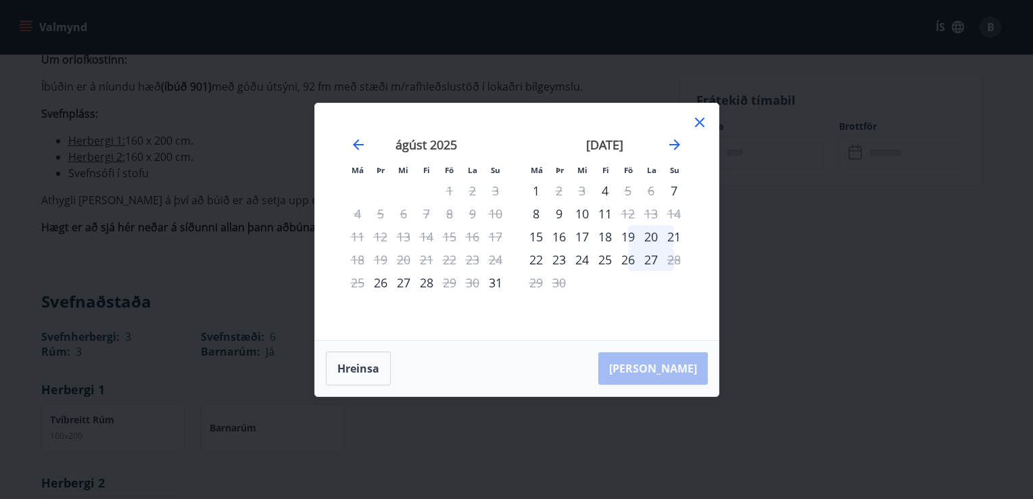
click at [732, 157] on div "Má Þr Mi Fi Fö La Su Má Þr Mi Fi Fö La Su [DATE] 1 2 3 4 5 6 7 8 9 10 11 12 13 …" at bounding box center [516, 249] width 1033 height 499
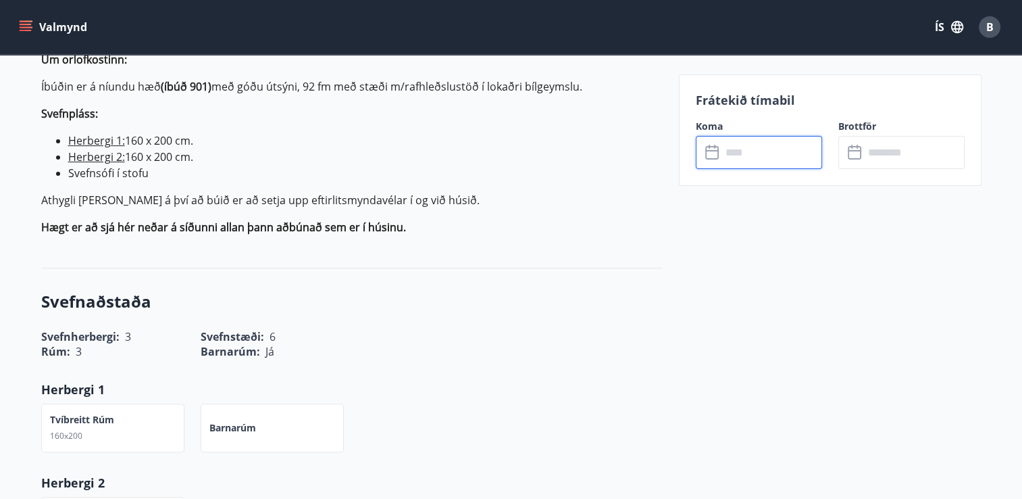
click at [728, 151] on input "text" at bounding box center [772, 152] width 101 height 33
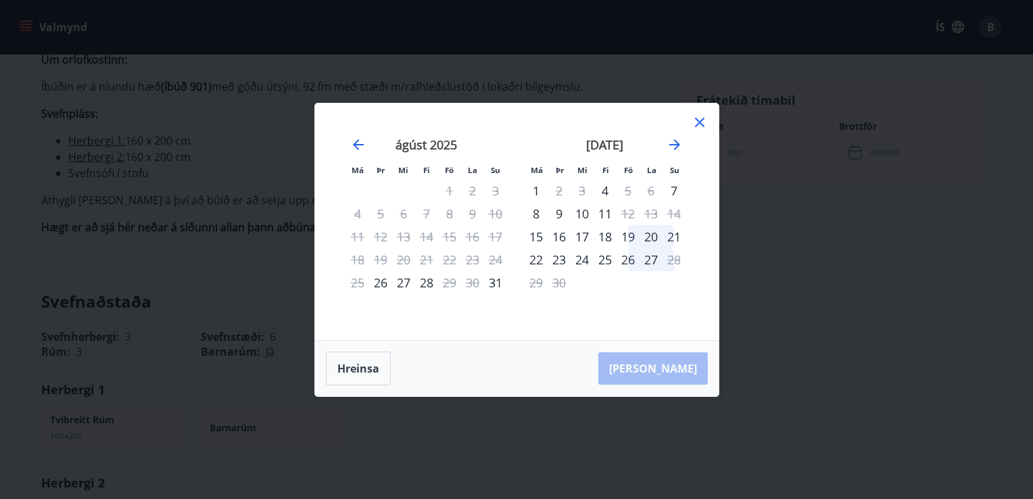
click at [699, 120] on icon at bounding box center [699, 122] width 16 height 16
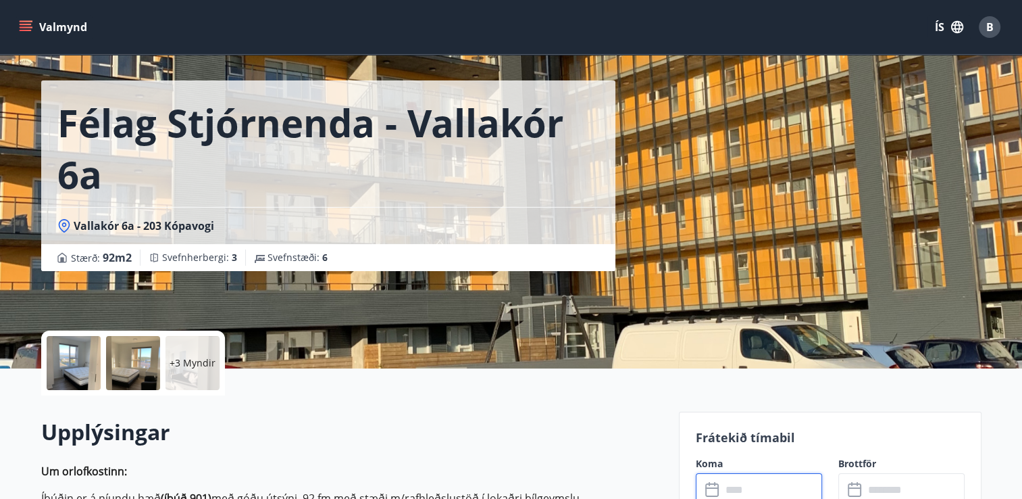
scroll to position [0, 0]
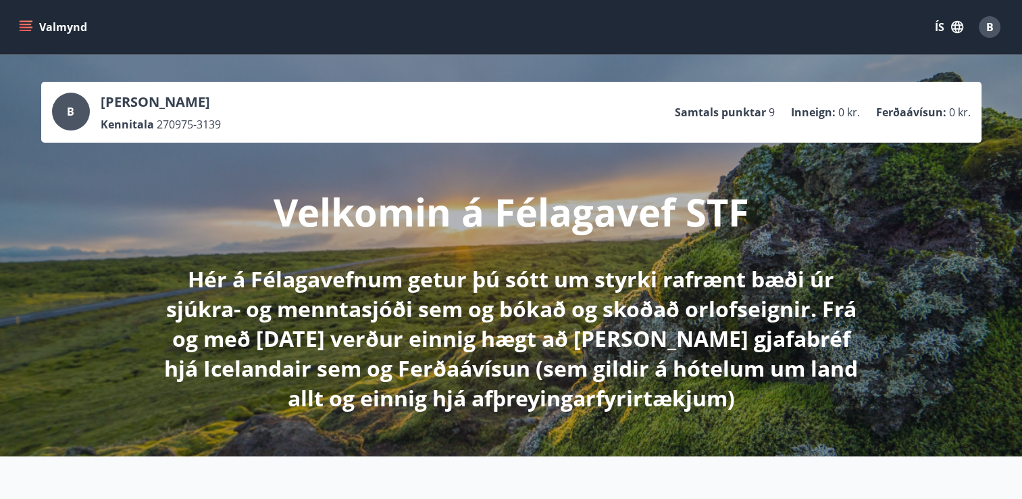
click at [891, 307] on div "B [PERSON_NAME] Kennitala 270975-3139 Samtals punktar 9 Inneign : 0 kr. Ferðaáv…" at bounding box center [511, 255] width 1022 height 401
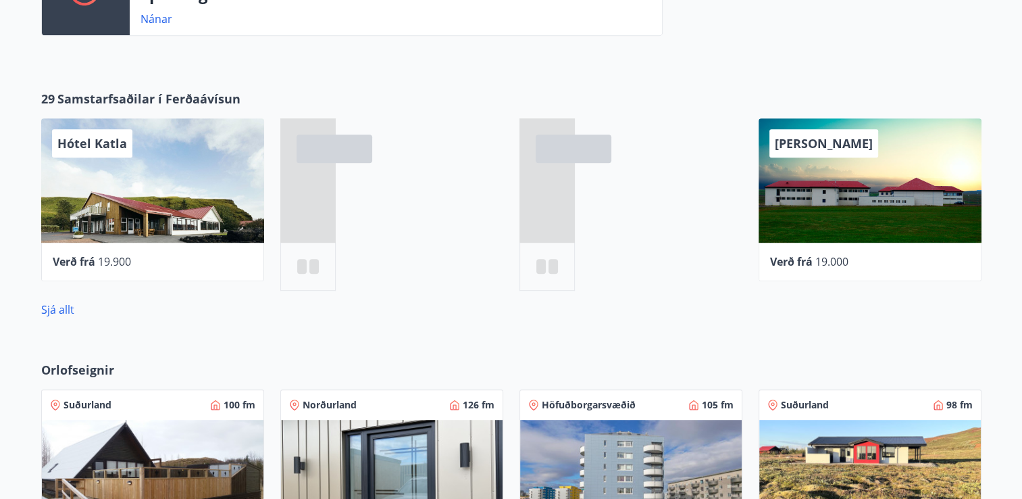
scroll to position [689, 0]
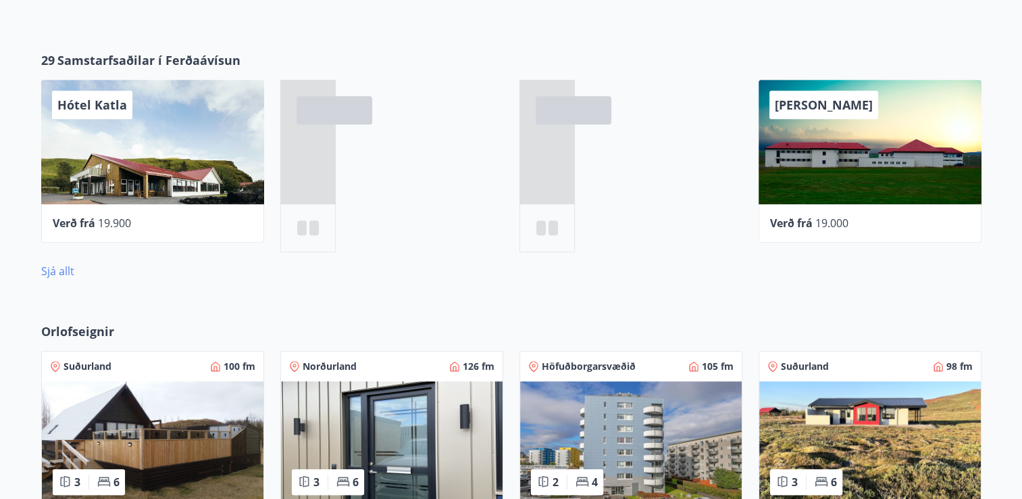
click at [57, 272] on link "Sjá allt" at bounding box center [57, 271] width 33 height 15
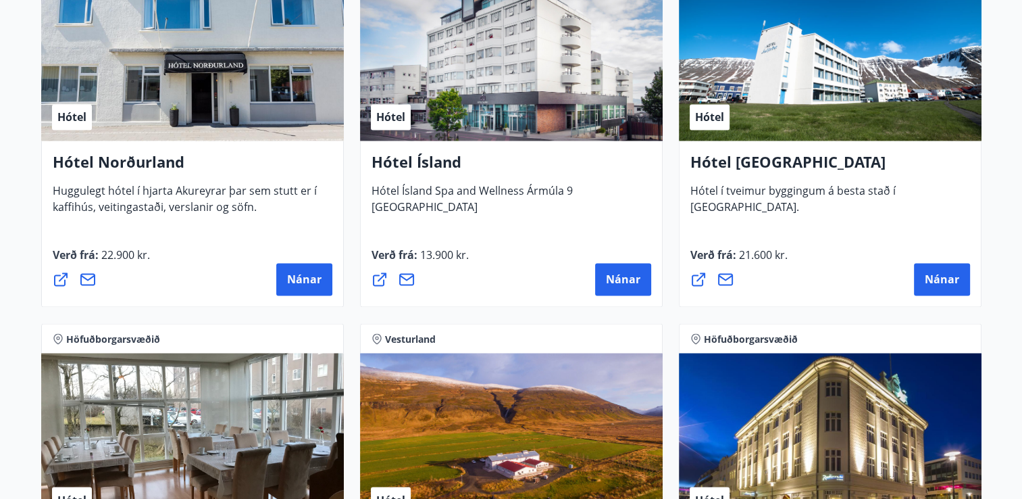
scroll to position [2243, 0]
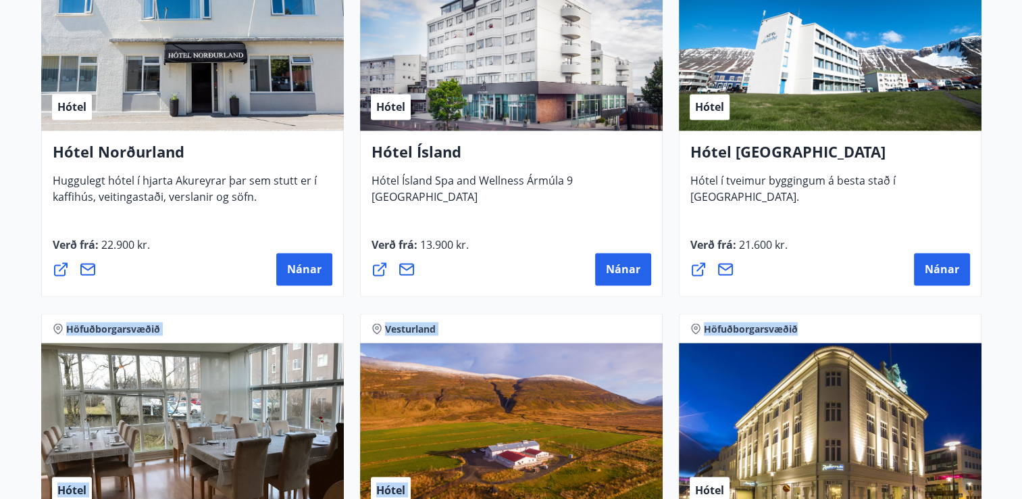
drag, startPoint x: 1010, startPoint y: 283, endPoint x: 1010, endPoint y: 307, distance: 23.7
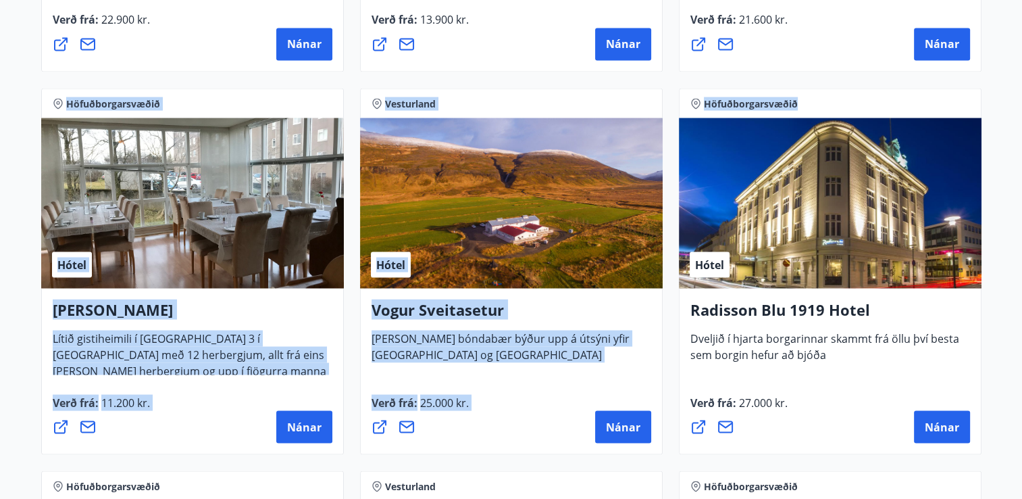
scroll to position [2448, 0]
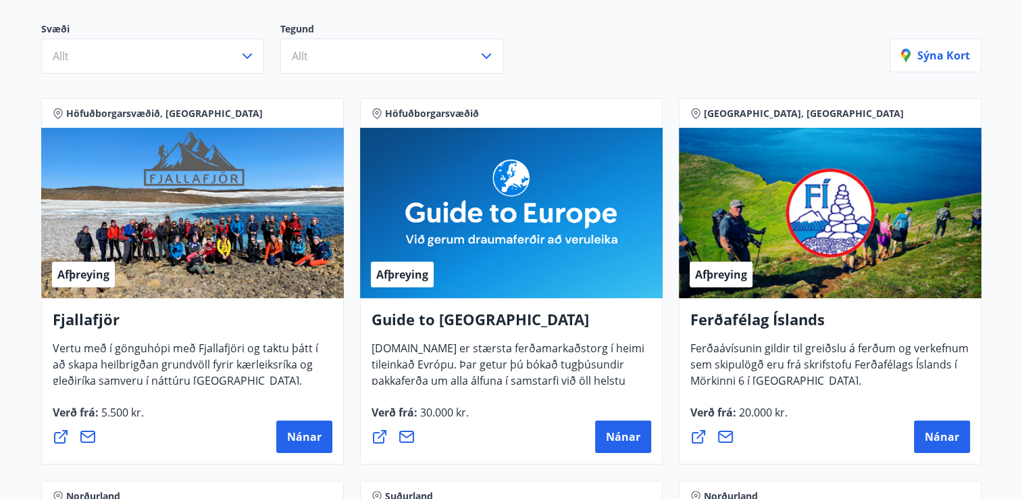
scroll to position [0, 0]
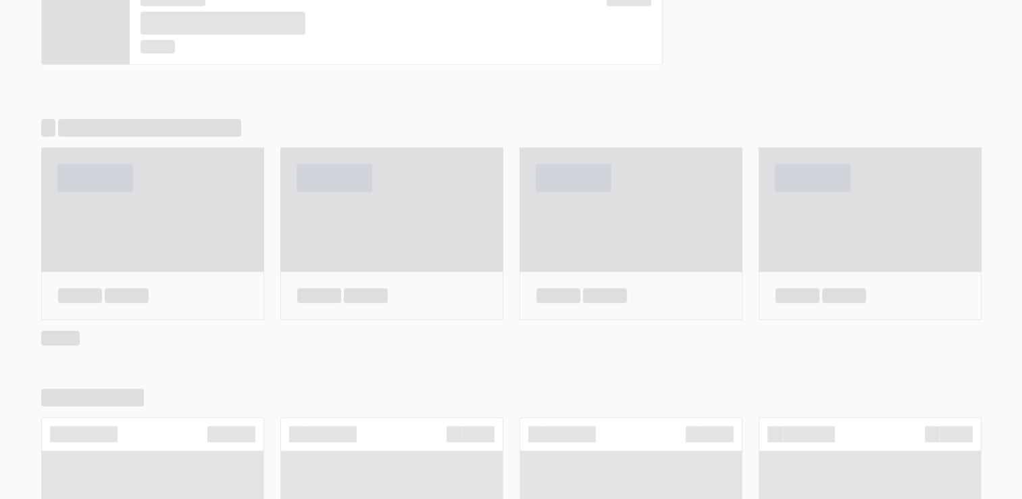
scroll to position [818, 0]
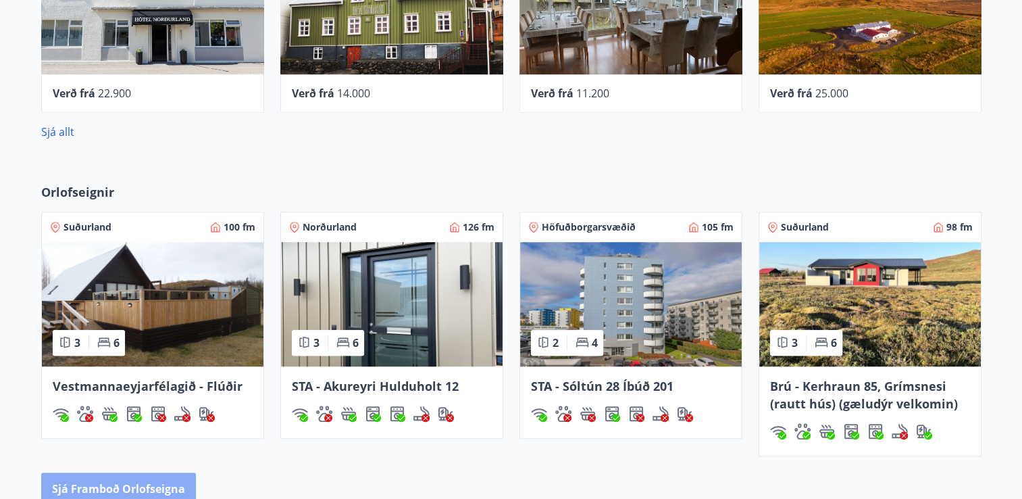
click at [127, 492] on button "Sjá framboð orlofseigna" at bounding box center [118, 488] width 155 height 32
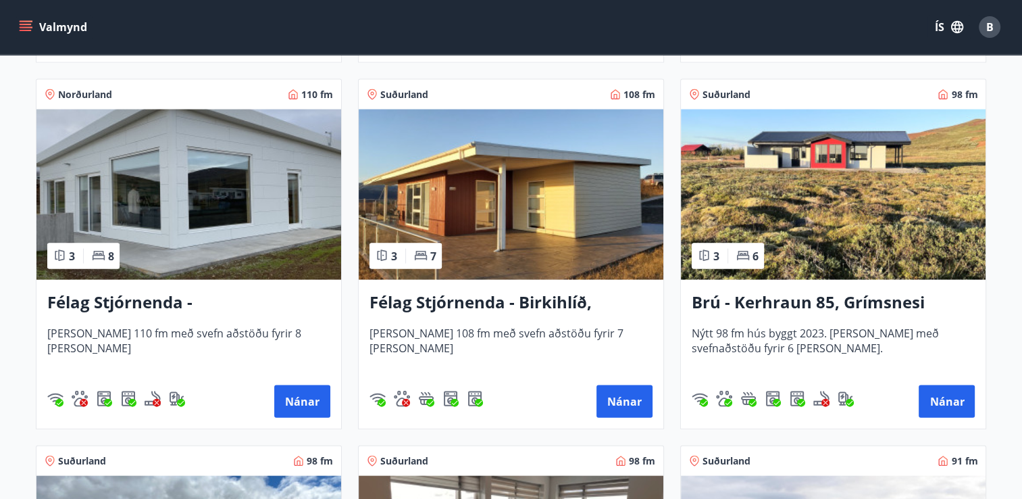
scroll to position [2804, 0]
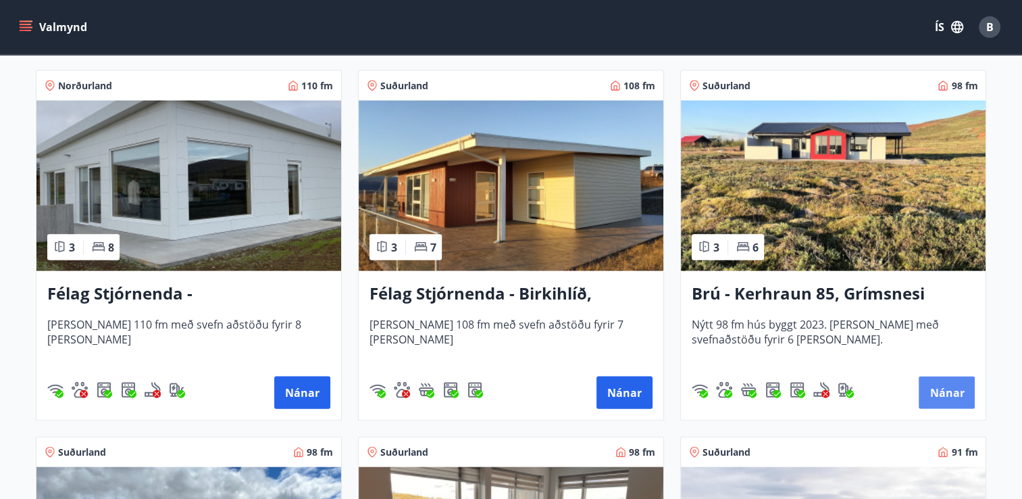
click at [949, 393] on button "Nánar" at bounding box center [947, 392] width 56 height 32
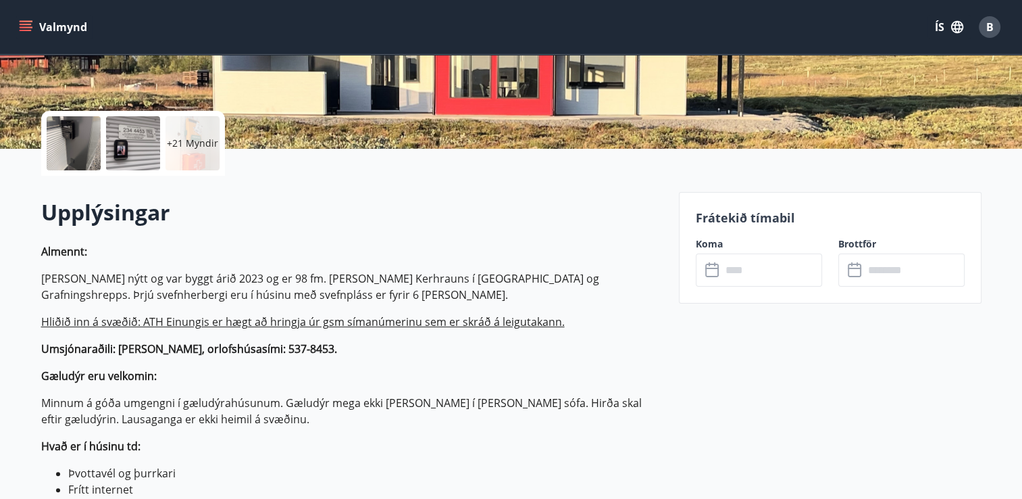
scroll to position [264, 0]
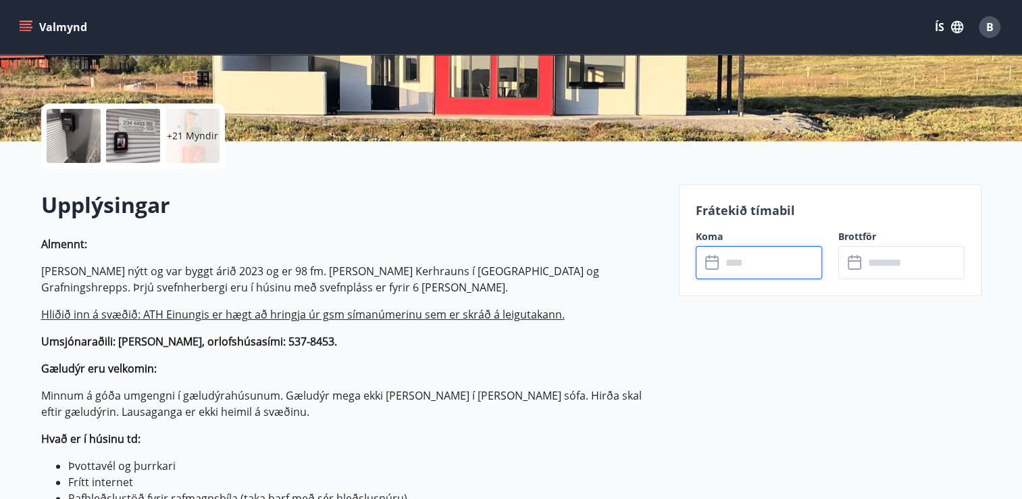
click at [743, 264] on input "text" at bounding box center [772, 262] width 101 height 33
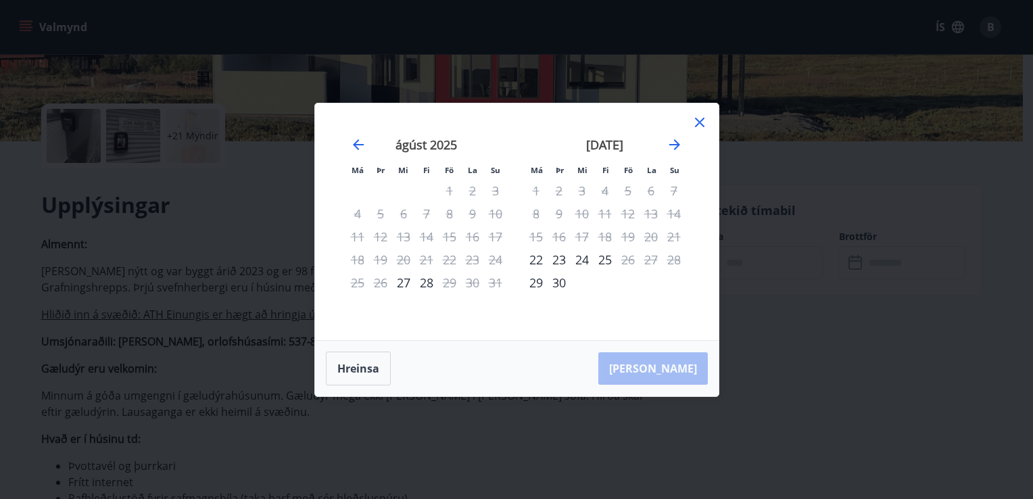
click at [700, 128] on icon at bounding box center [699, 122] width 16 height 16
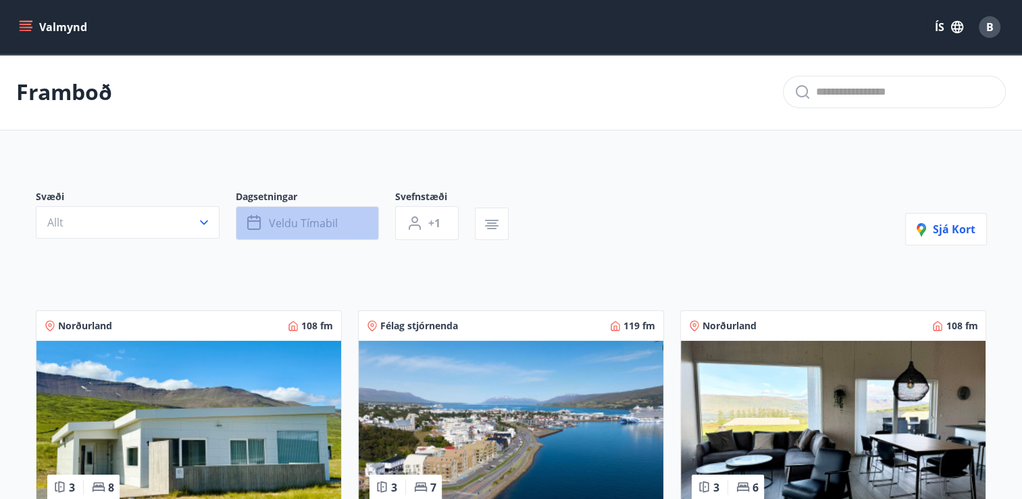
click at [316, 228] on span "Veldu tímabil" at bounding box center [303, 223] width 69 height 15
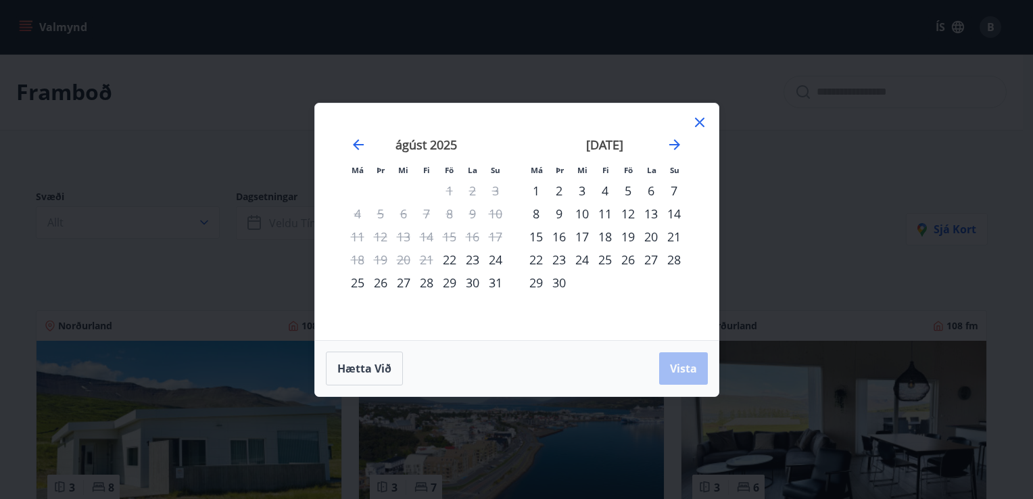
click at [626, 190] on div "5" at bounding box center [627, 190] width 23 height 23
click at [627, 212] on div "12" at bounding box center [627, 213] width 23 height 23
click at [681, 365] on span "Vista" at bounding box center [683, 368] width 27 height 15
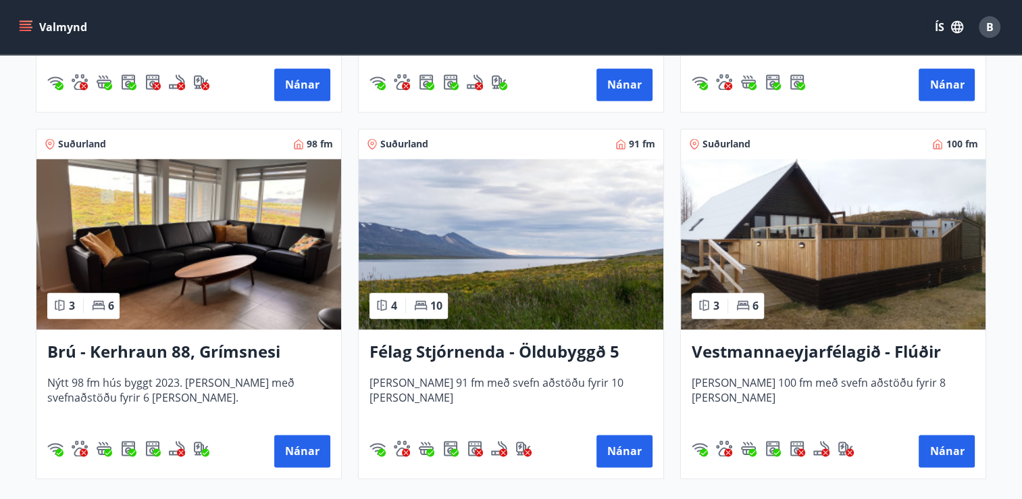
scroll to position [2016, 0]
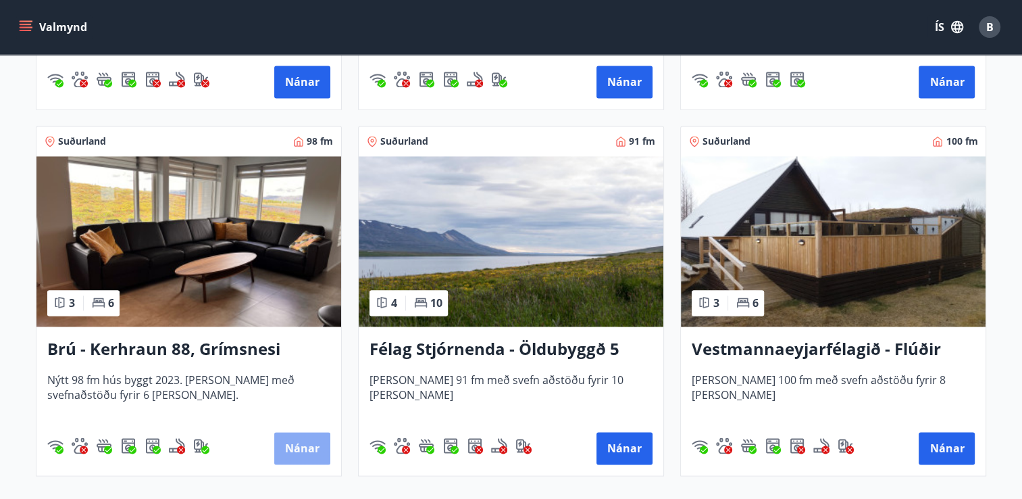
click at [301, 441] on button "Nánar" at bounding box center [302, 448] width 56 height 32
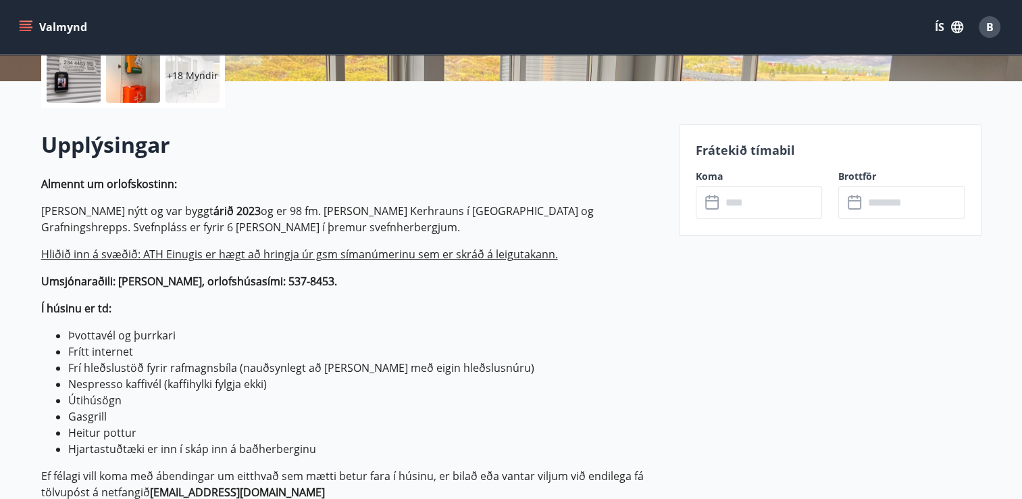
scroll to position [332, 0]
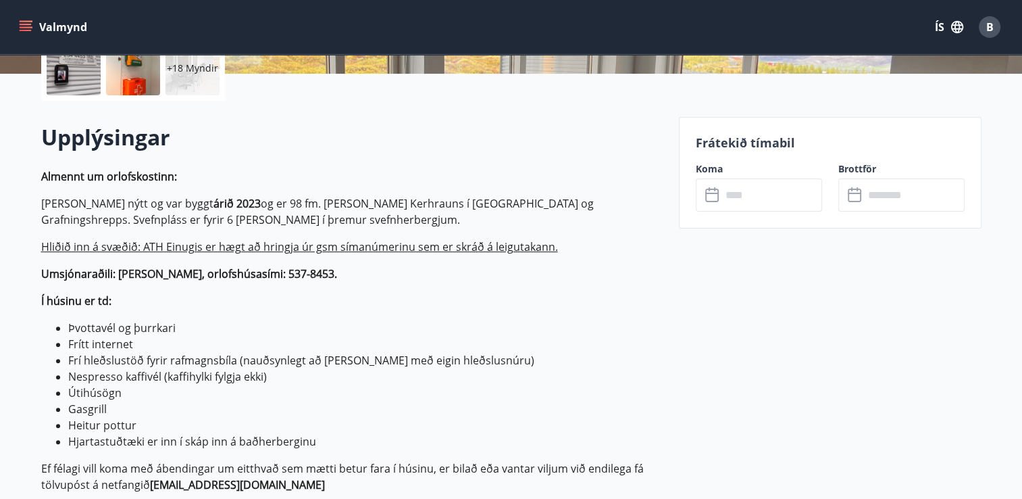
click at [739, 192] on input "text" at bounding box center [772, 194] width 101 height 33
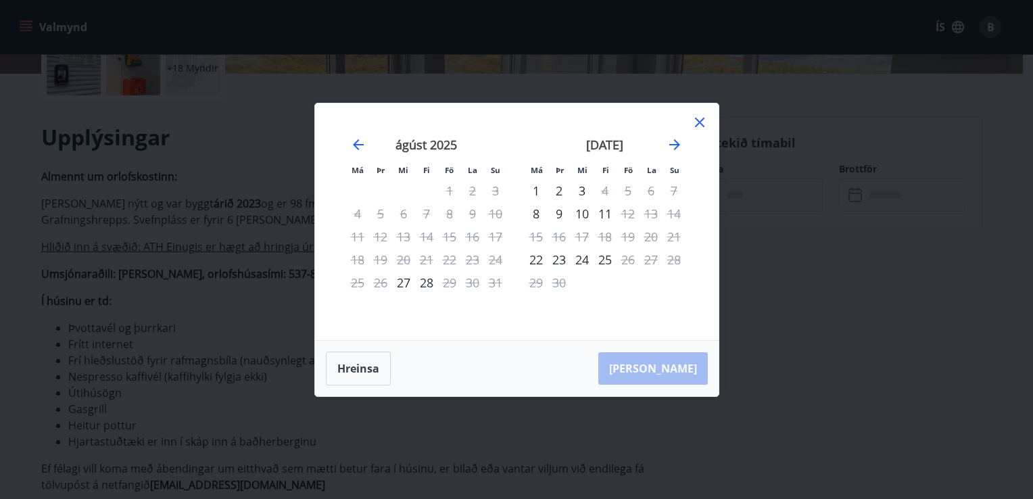
click at [697, 125] on icon at bounding box center [699, 122] width 9 height 9
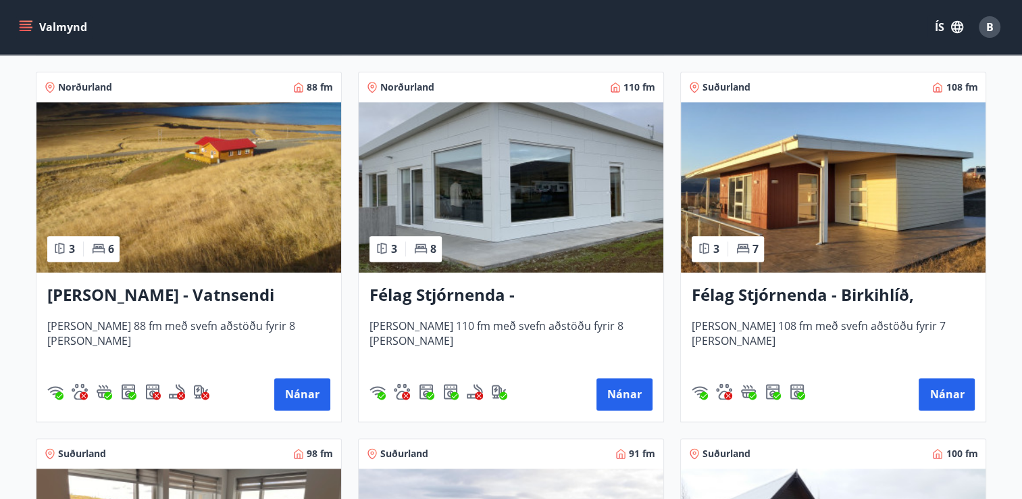
scroll to position [1697, 0]
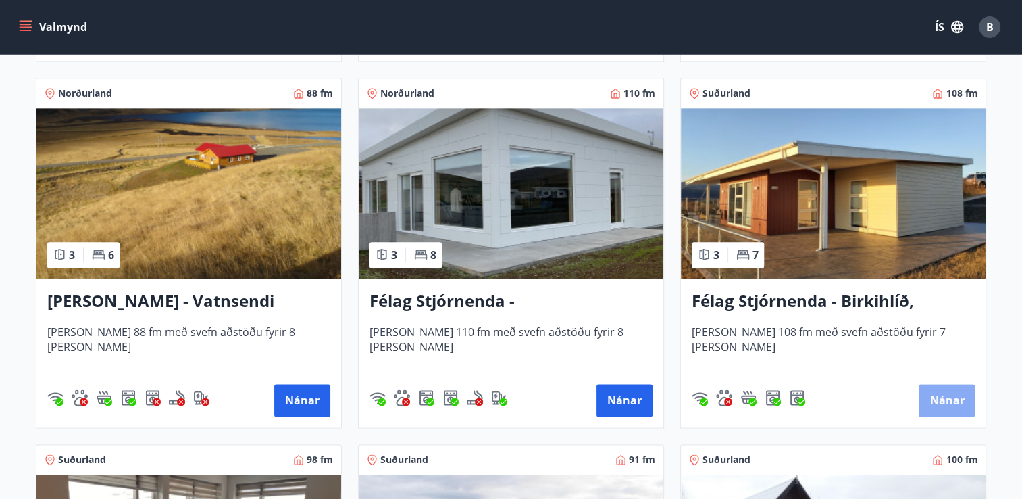
click at [945, 399] on button "Nánar" at bounding box center [947, 400] width 56 height 32
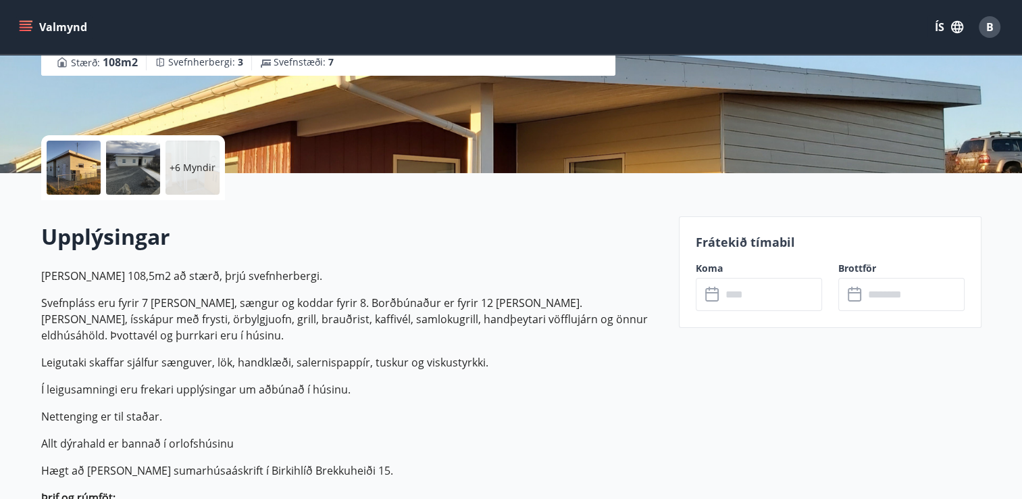
scroll to position [230, 0]
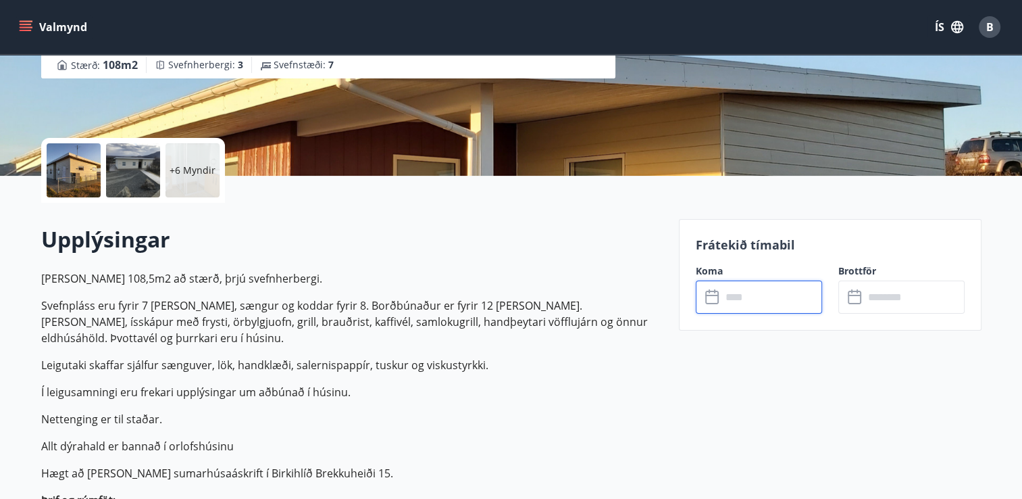
click at [755, 302] on input "text" at bounding box center [772, 296] width 101 height 33
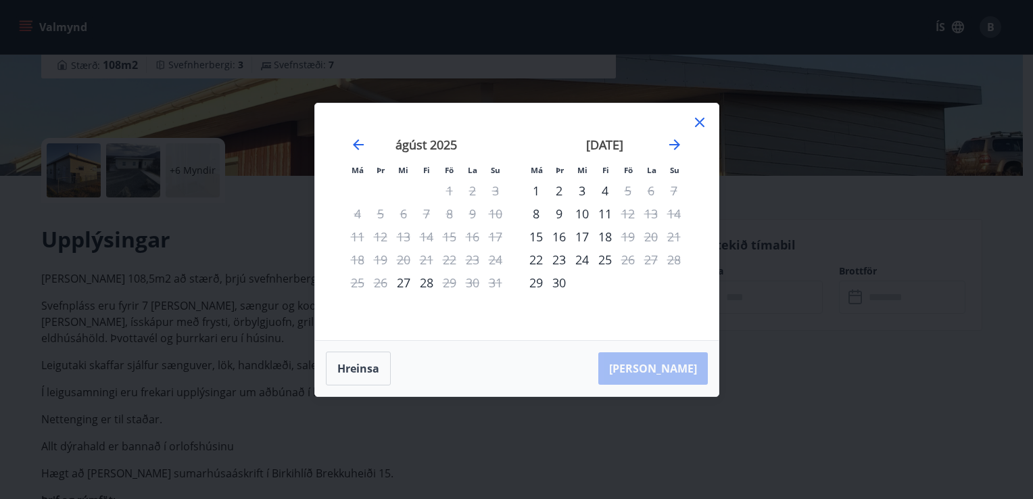
click at [701, 125] on icon at bounding box center [699, 122] width 9 height 9
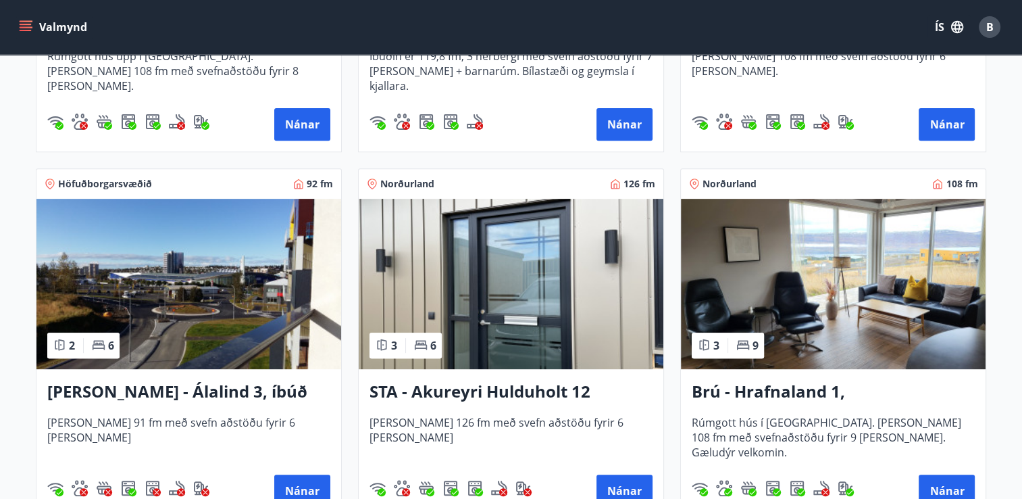
scroll to position [561, 0]
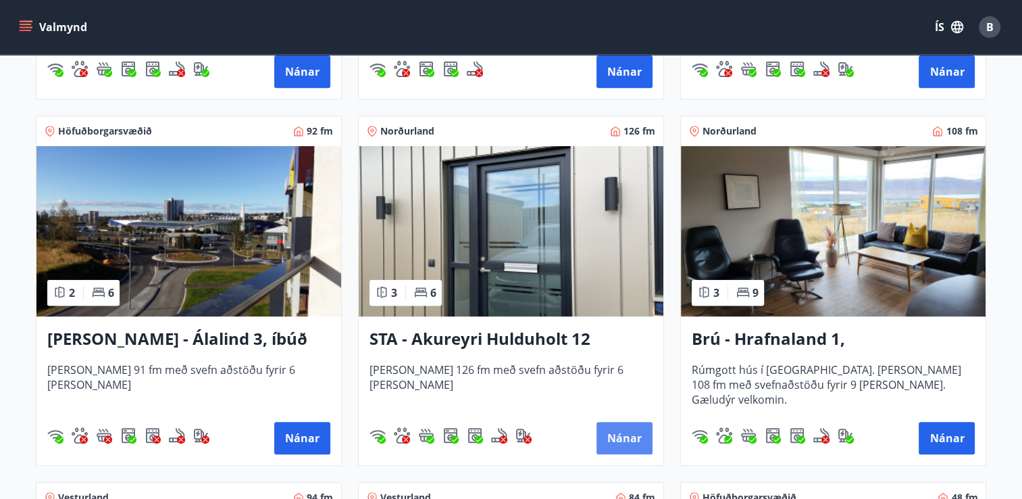
click at [625, 428] on button "Nánar" at bounding box center [625, 438] width 56 height 32
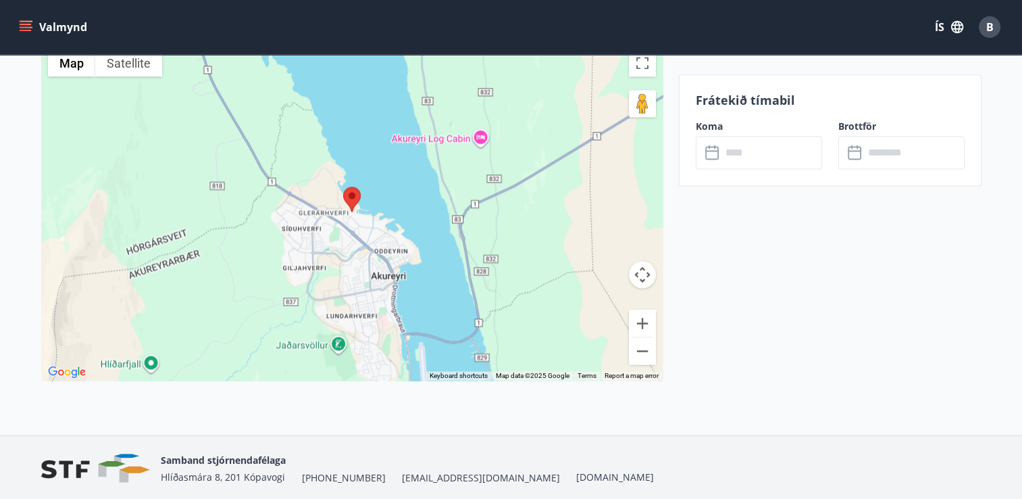
scroll to position [2112, 0]
